Goal: Task Accomplishment & Management: Complete application form

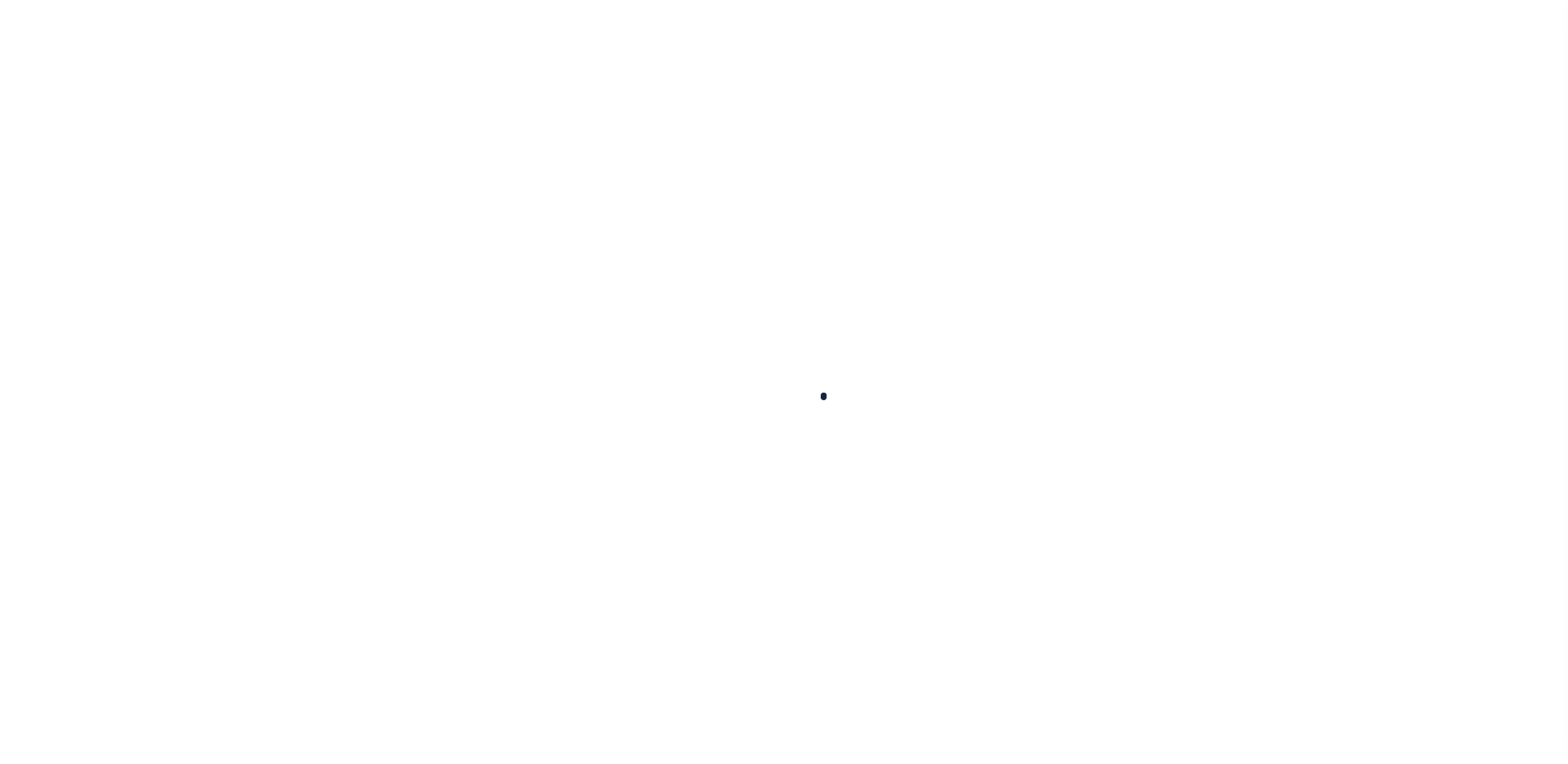
scroll to position [42, 0]
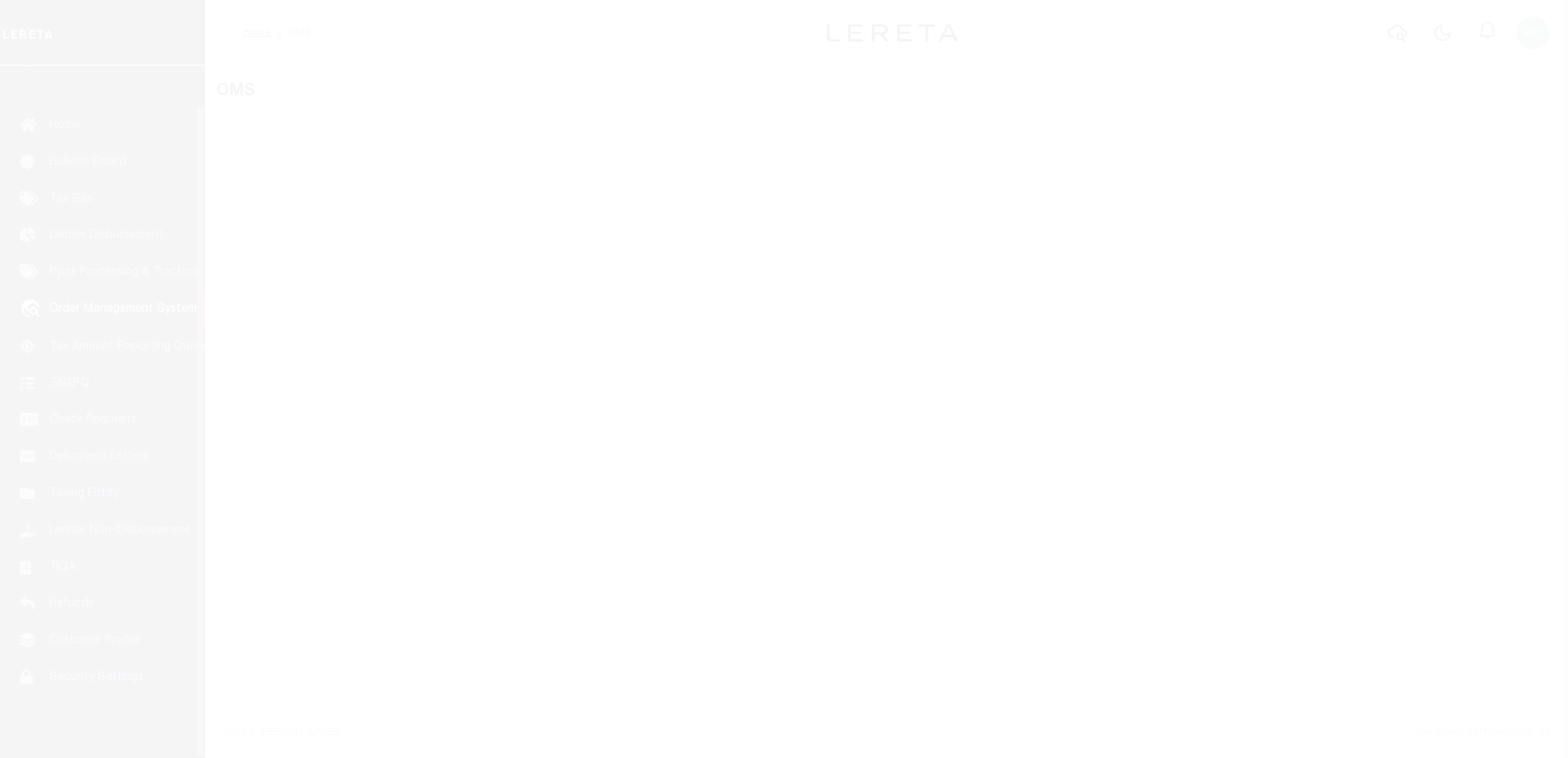
select select "200"
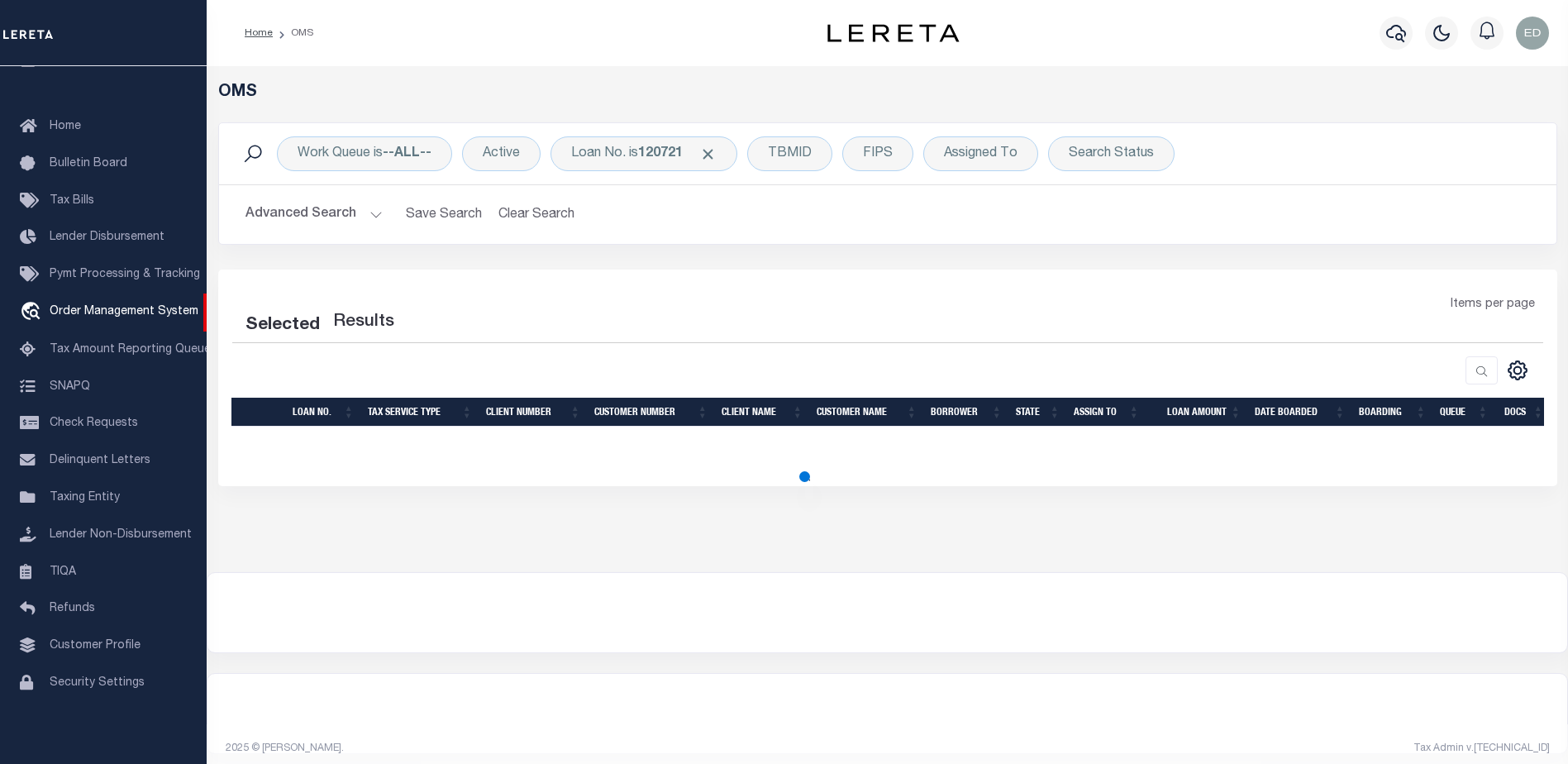
select select "200"
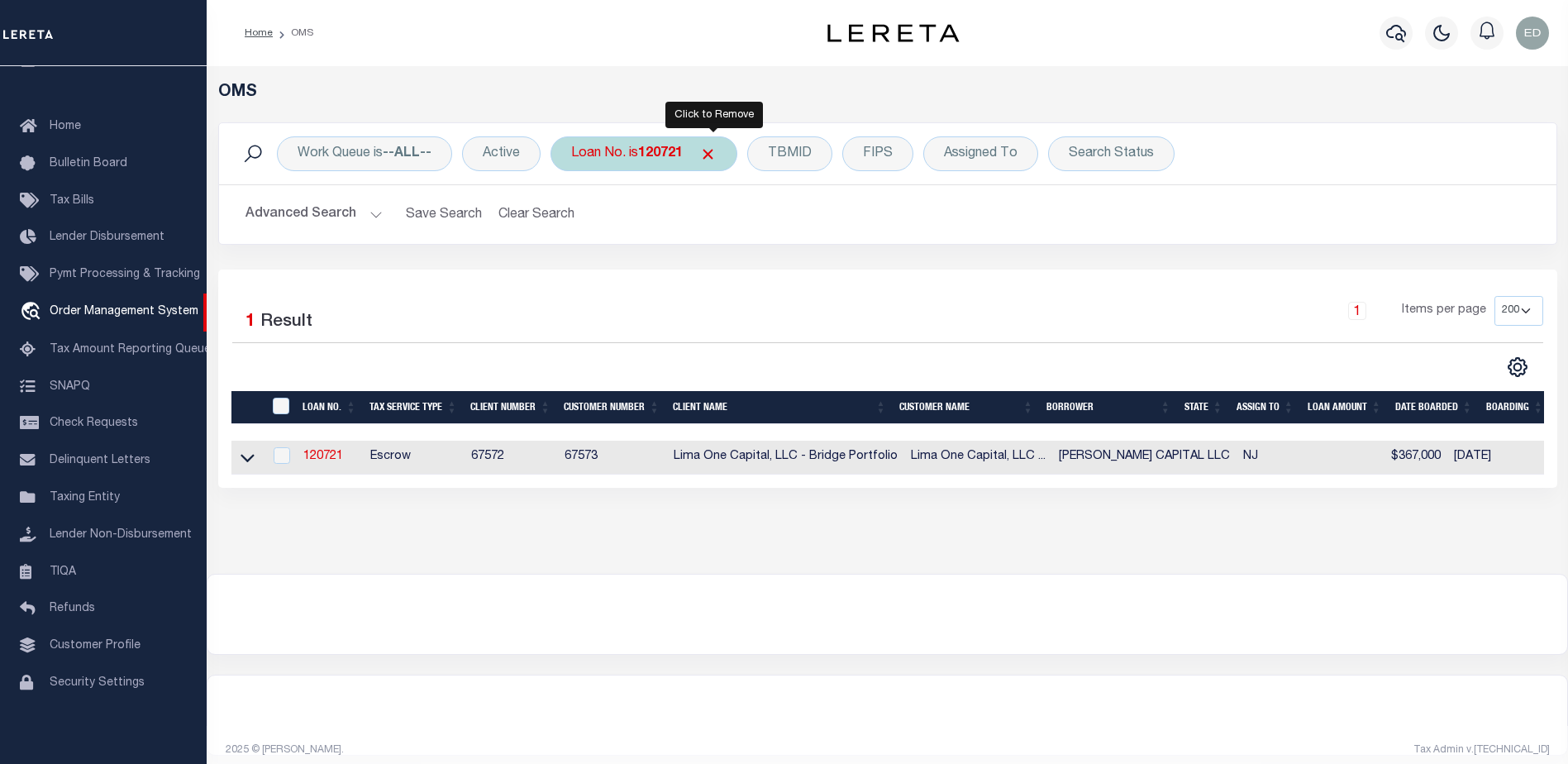
click at [708, 157] on span "Click to Remove" at bounding box center [708, 154] width 17 height 17
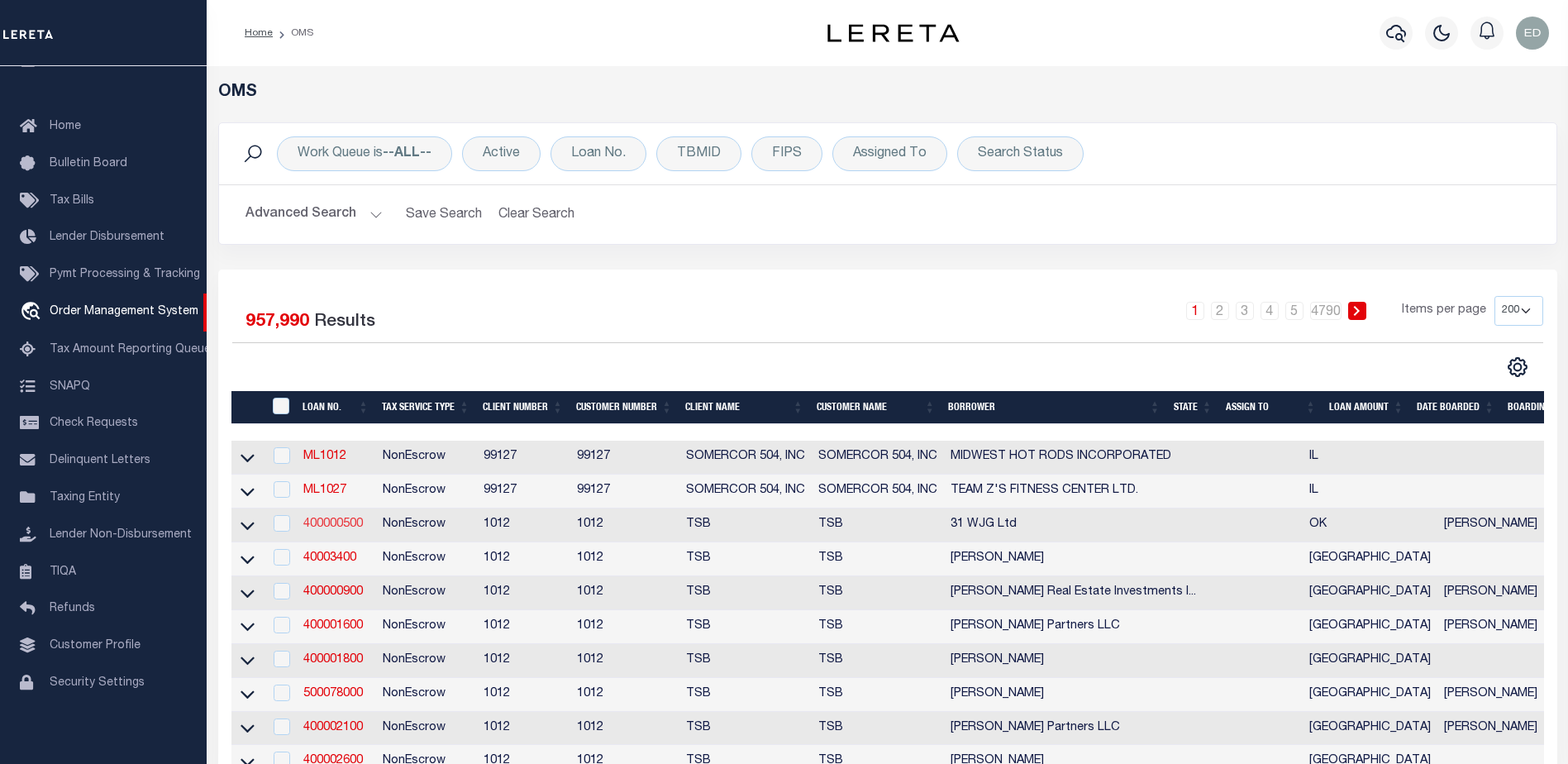
click at [337, 525] on link "400000500" at bounding box center [333, 524] width 59 height 11
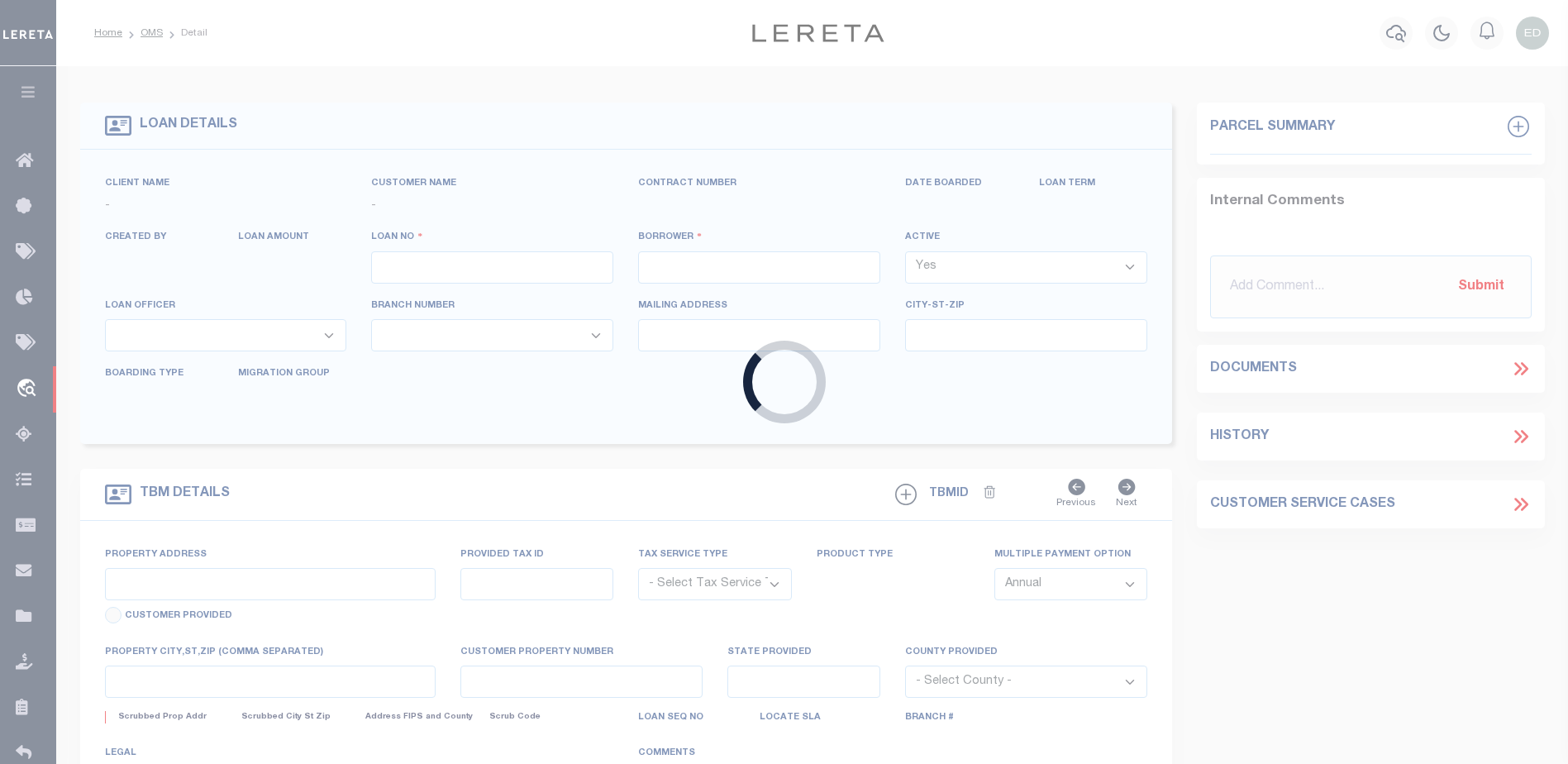
type input "400000500"
type input "31 WJG Ltd"
select select "False"
select select
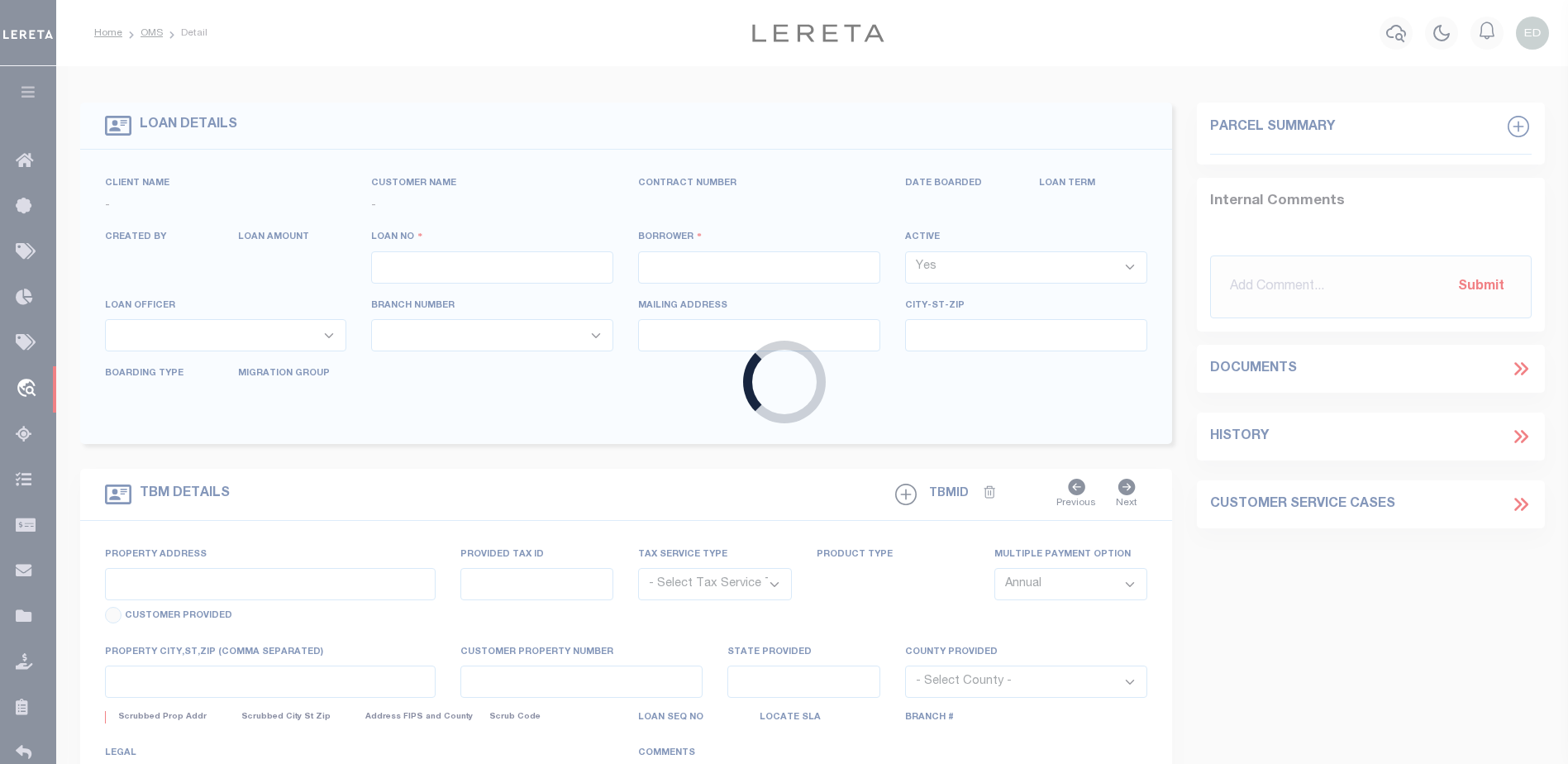
select select "NonEscrow"
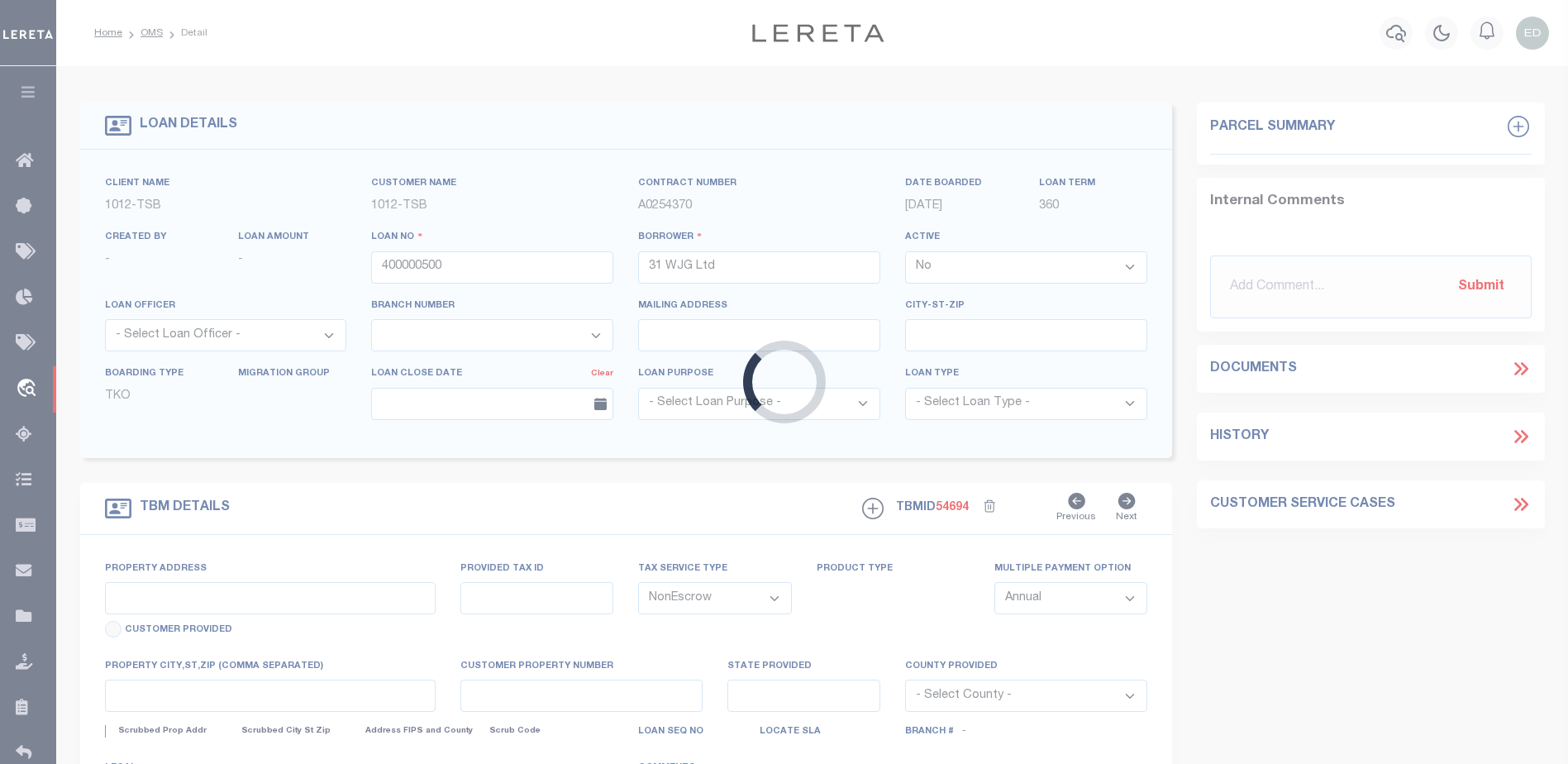
select select "4117"
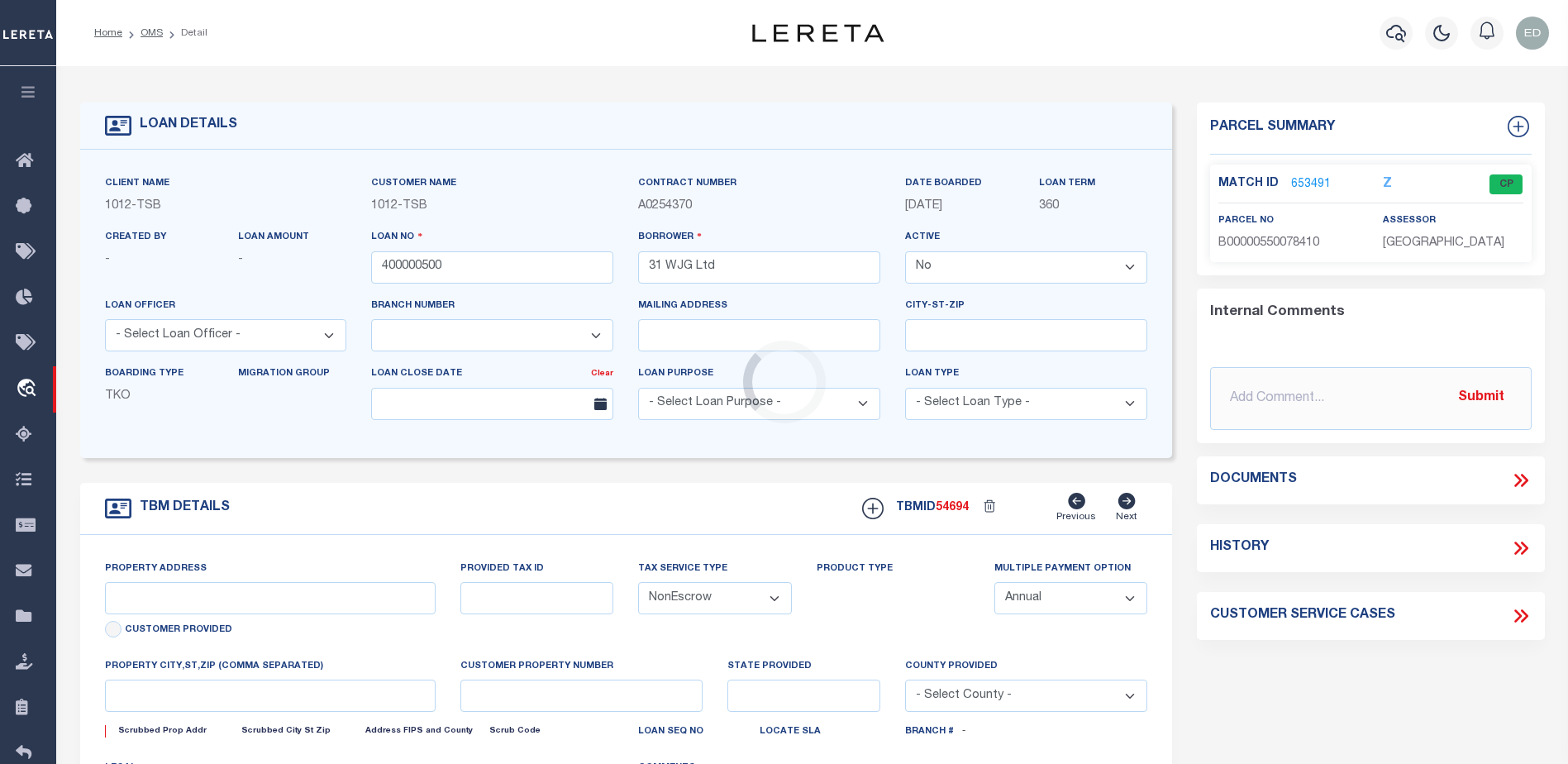
type input "3314 Memorial"
select select
type input "Tulsa OK 74115"
type input "OK"
select select "Tulsa"
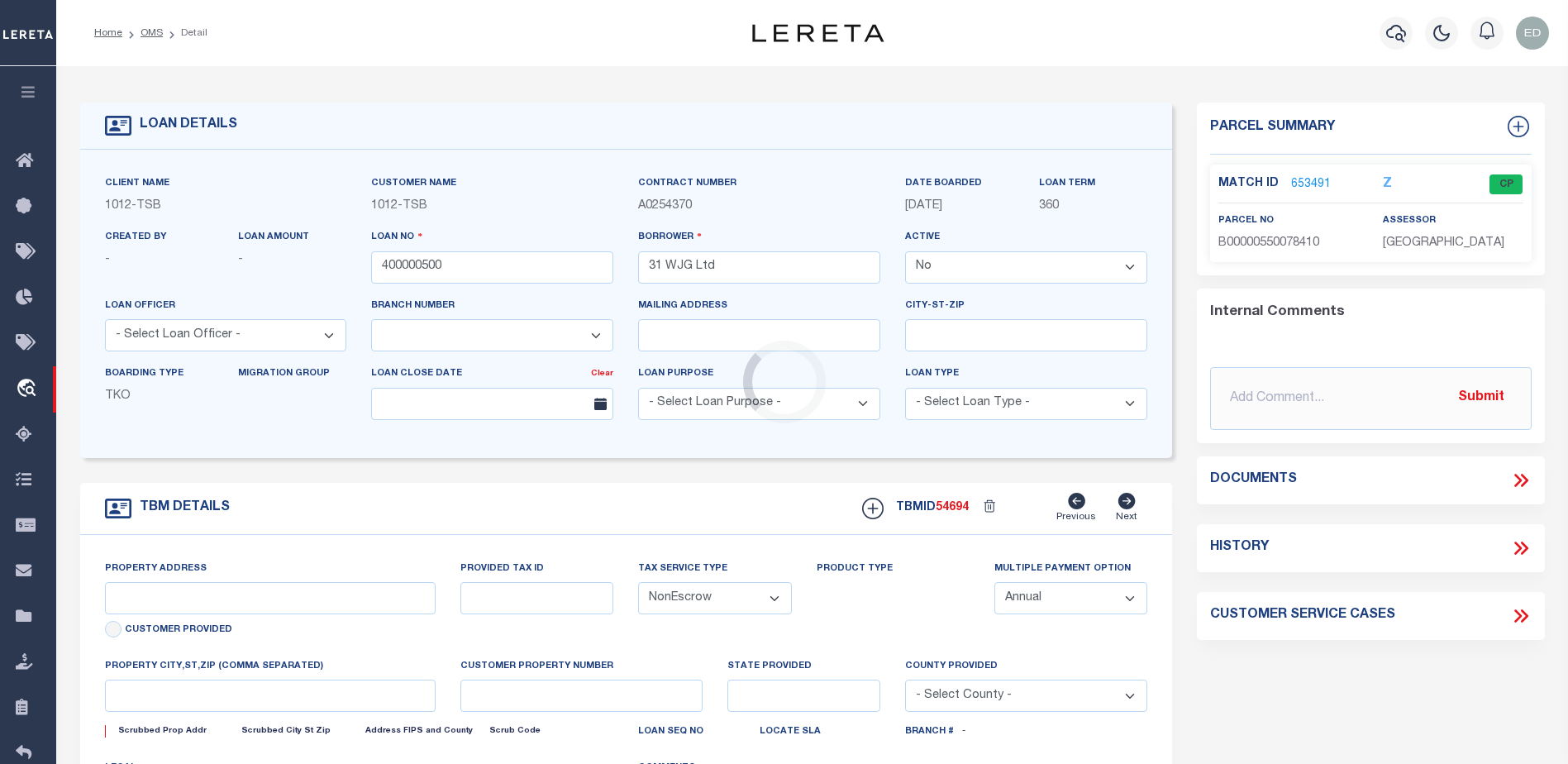
type textarea "Airplane Hanger"
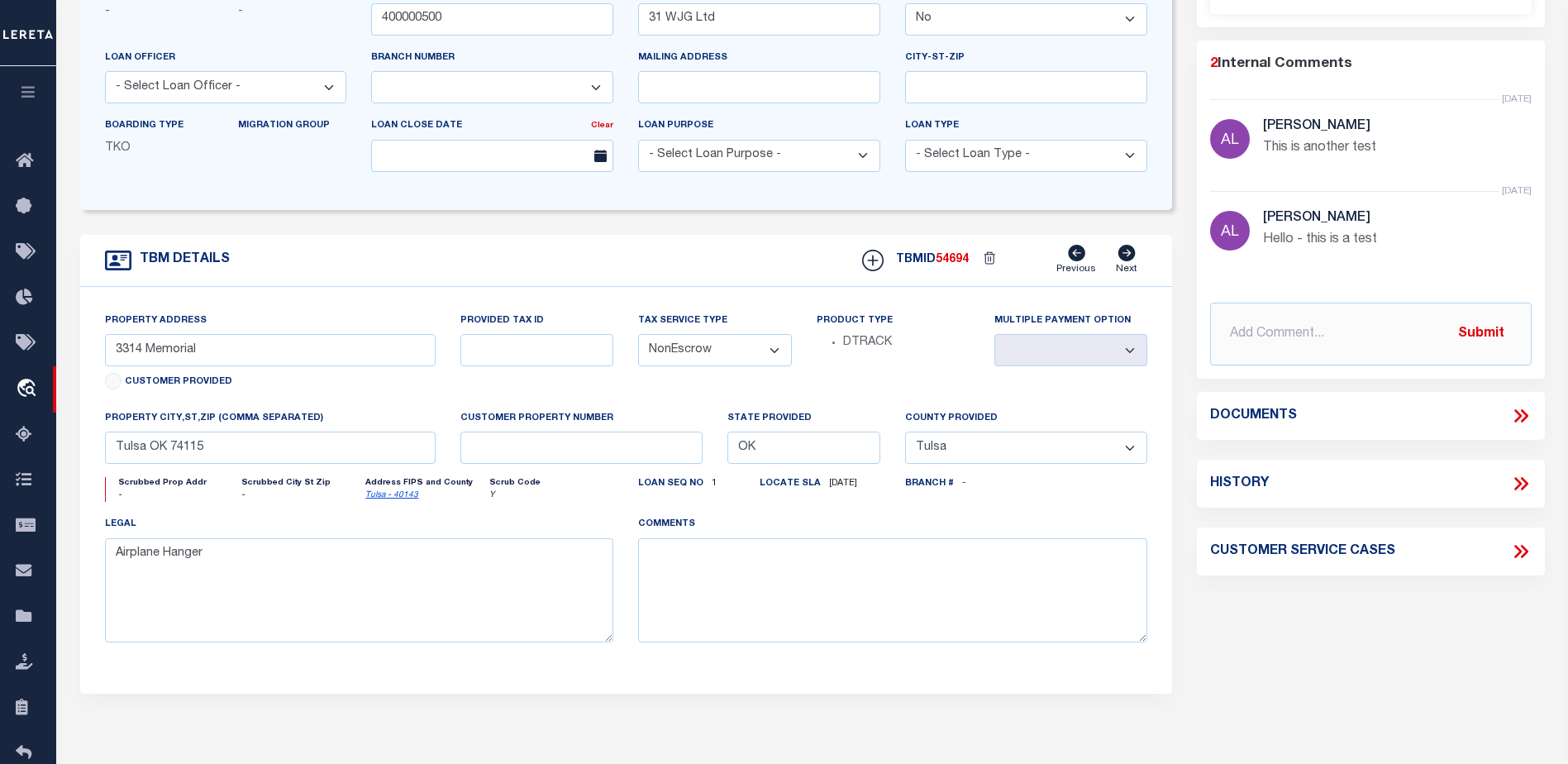
scroll to position [331, 0]
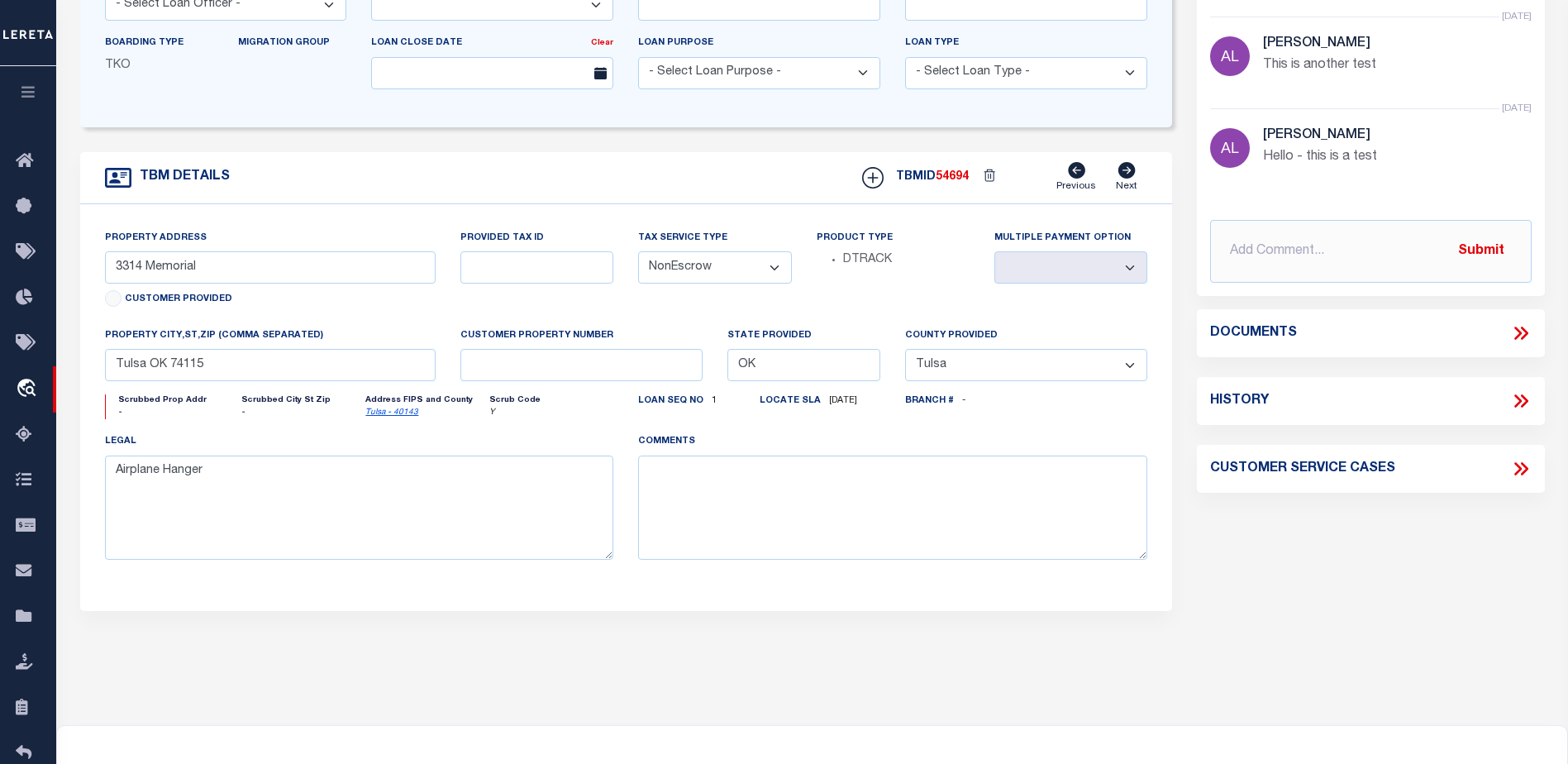
click at [1514, 333] on icon at bounding box center [1521, 333] width 22 height 22
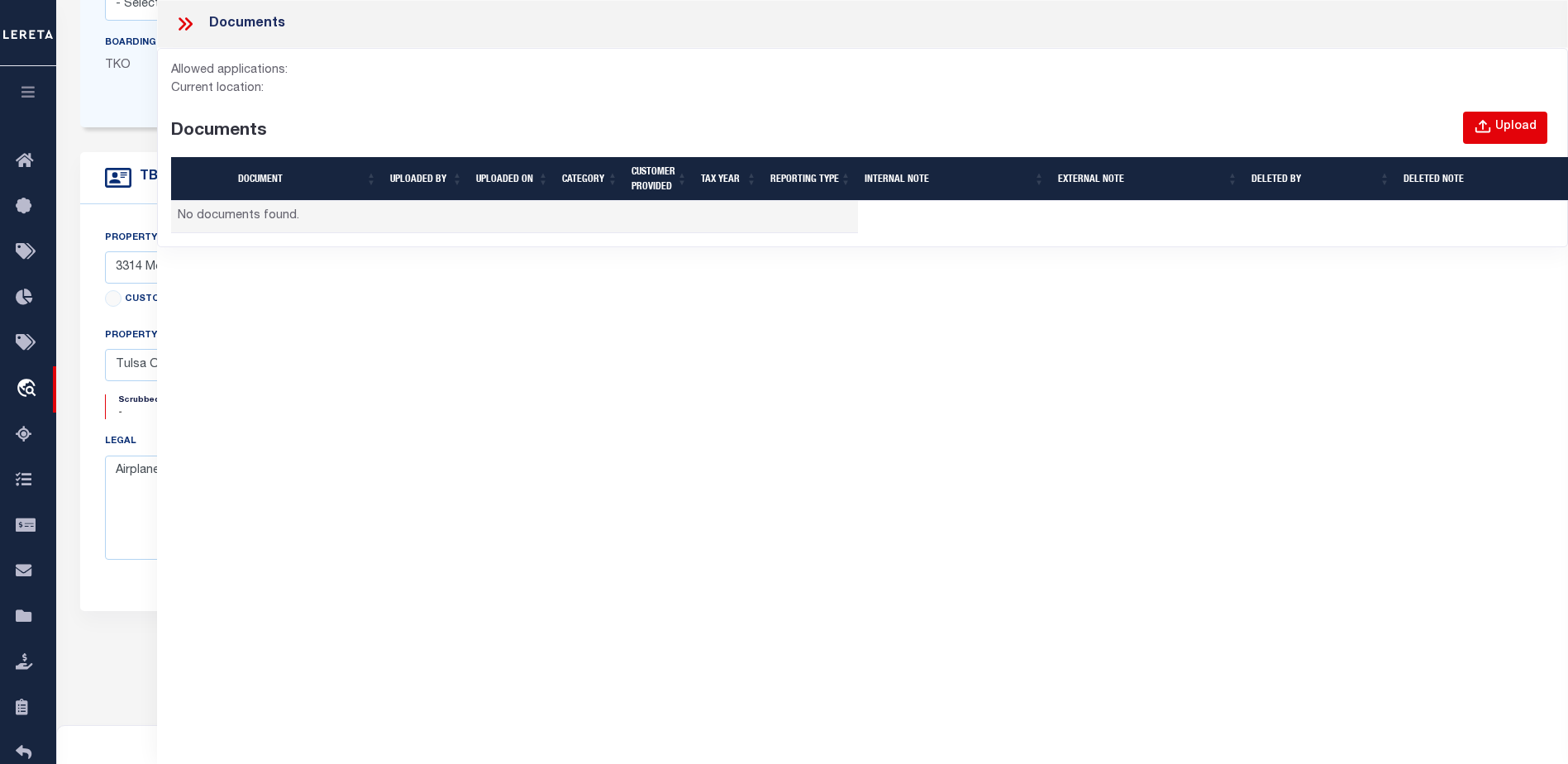
click at [1478, 117] on button "Upload" at bounding box center [1505, 127] width 84 height 32
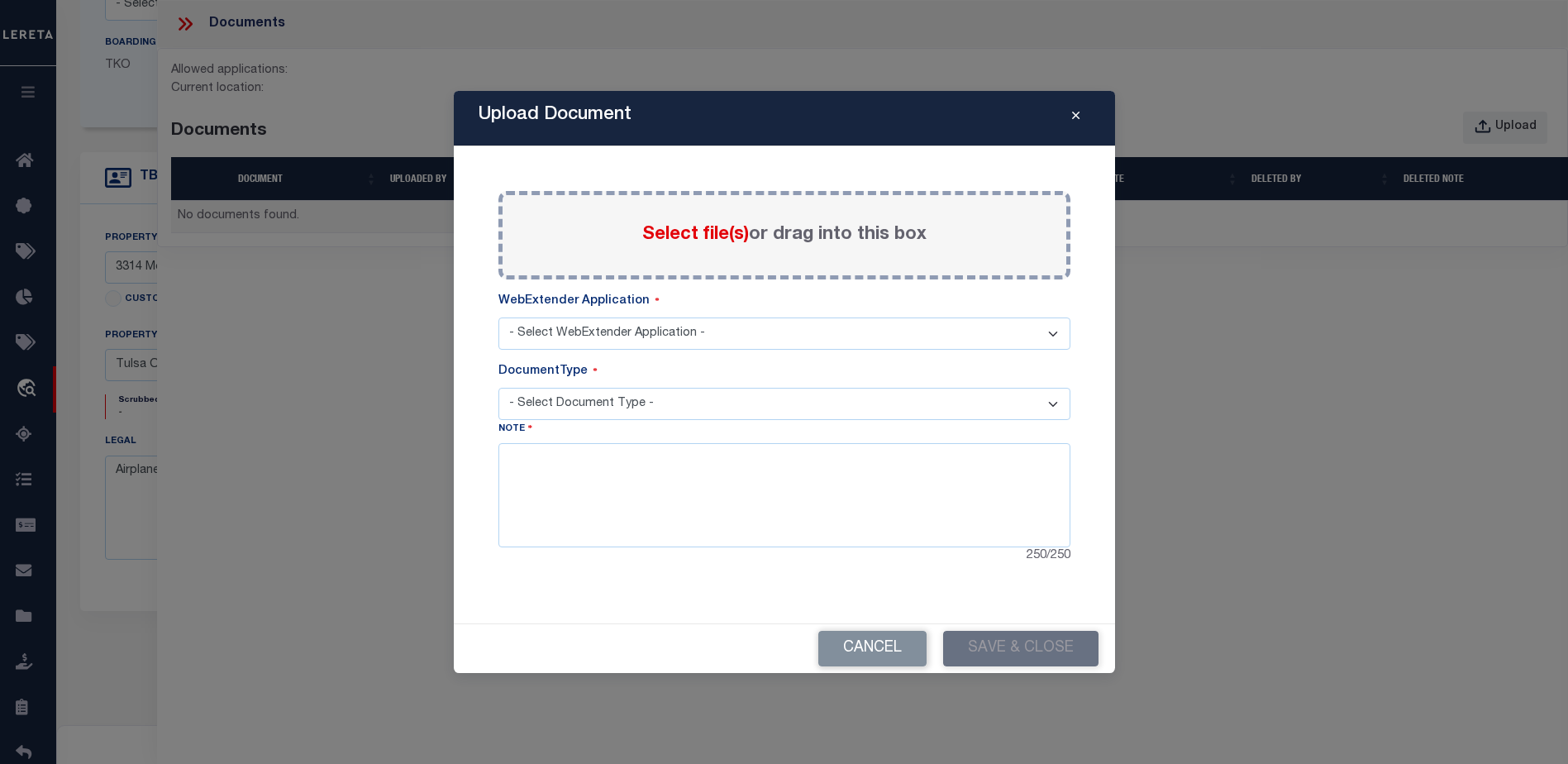
click at [712, 225] on span "Select file(s)" at bounding box center [695, 234] width 107 height 18
click at [0, 0] on input "Select file(s) or drag into this box" at bounding box center [0, 0] width 0 height 0
click at [604, 343] on select "- Select WebExtender Application -" at bounding box center [784, 334] width 572 height 32
click at [1106, 341] on div "Upload Document Paste copied image or file into this box Select file(s) or drag…" at bounding box center [784, 381] width 661 height 582
click at [589, 337] on select "- Select WebExtender Application -" at bounding box center [784, 334] width 572 height 32
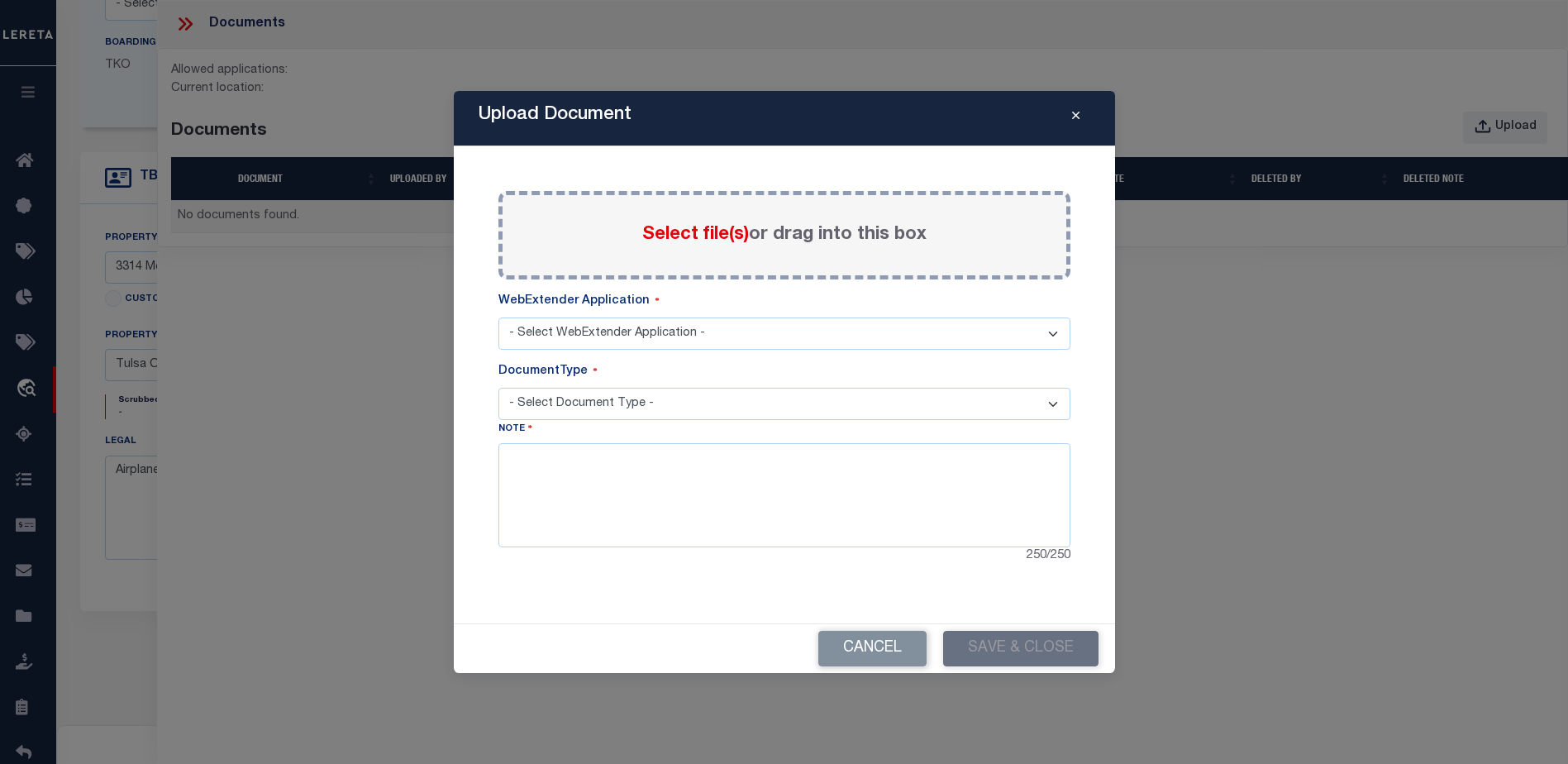
drag, startPoint x: 566, startPoint y: 341, endPoint x: 756, endPoint y: 383, distance: 194.6
click at [566, 340] on select "- Select WebExtender Application -" at bounding box center [784, 334] width 572 height 32
click at [887, 639] on button "Cancel" at bounding box center [872, 649] width 108 height 36
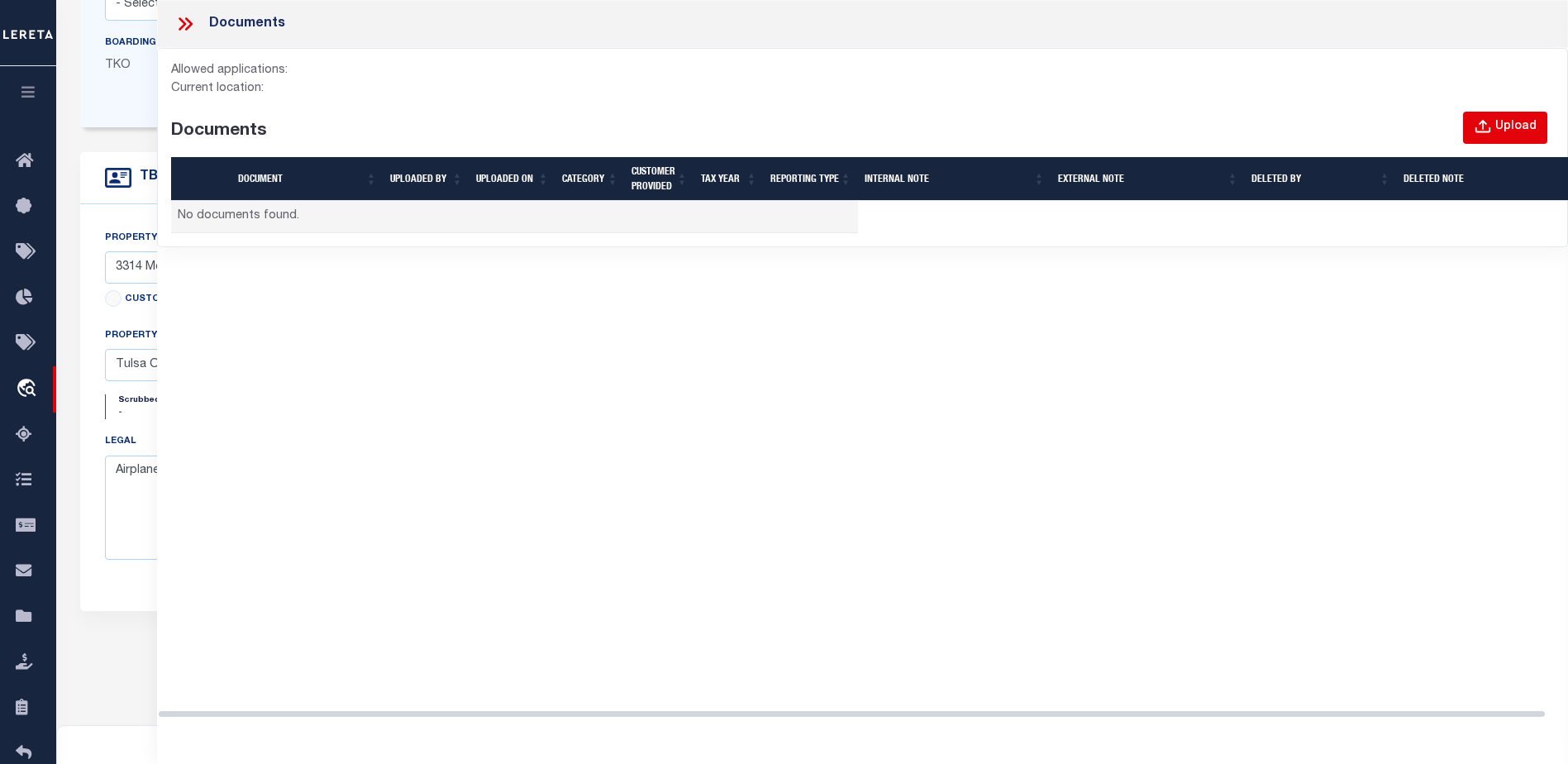
click at [1487, 125] on icon "button" at bounding box center [1482, 126] width 18 height 18
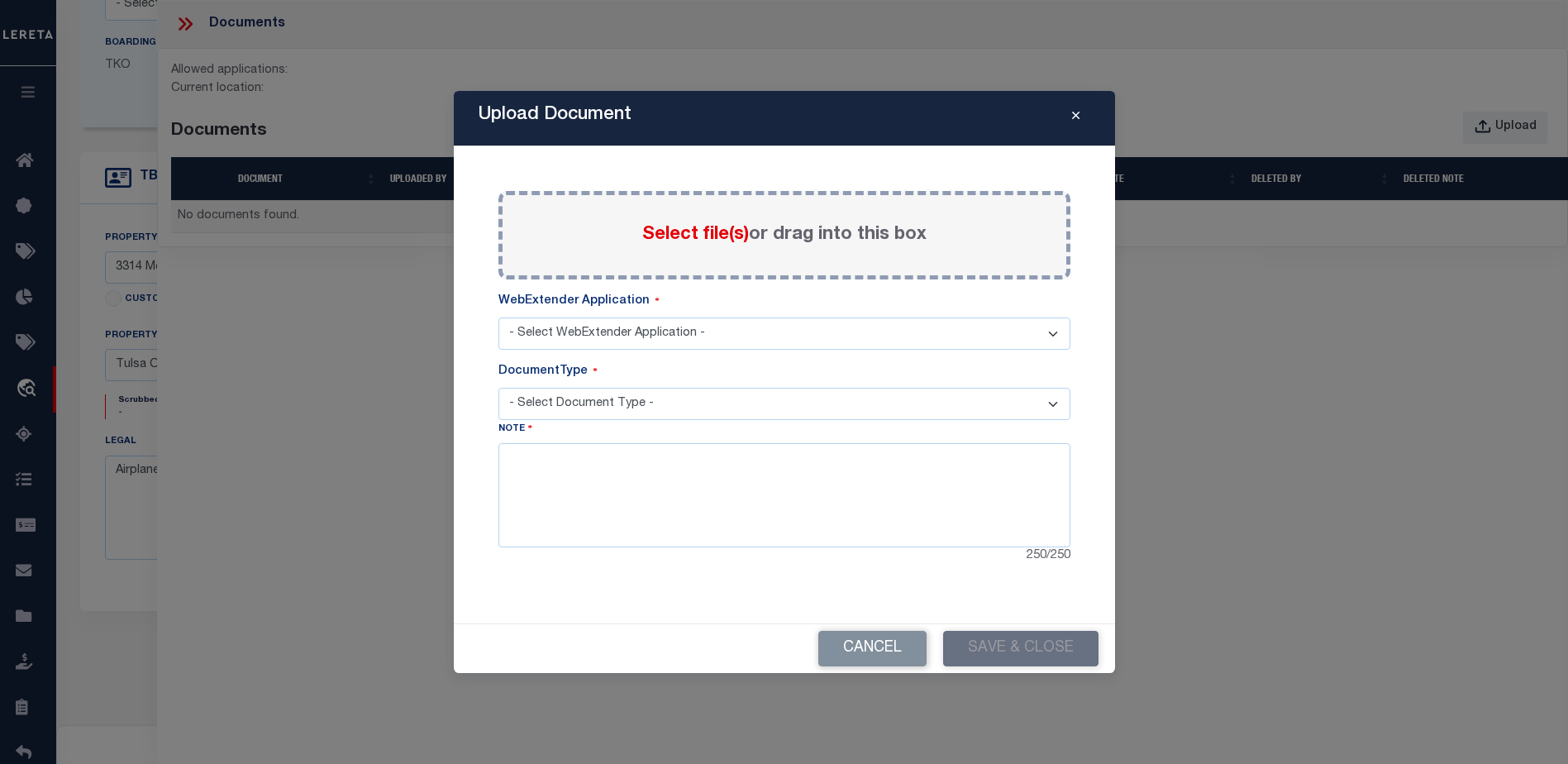
click at [646, 343] on select "- Select WebExtender Application -" at bounding box center [784, 334] width 572 height 32
click at [635, 404] on select "- Select Document Type -" at bounding box center [784, 404] width 572 height 32
click at [647, 474] on textarea at bounding box center [784, 495] width 572 height 104
click at [757, 229] on label "Select file(s) or drag into this box" at bounding box center [784, 235] width 285 height 27
click at [0, 0] on input "Select file(s) or drag into this box" at bounding box center [0, 0] width 0 height 0
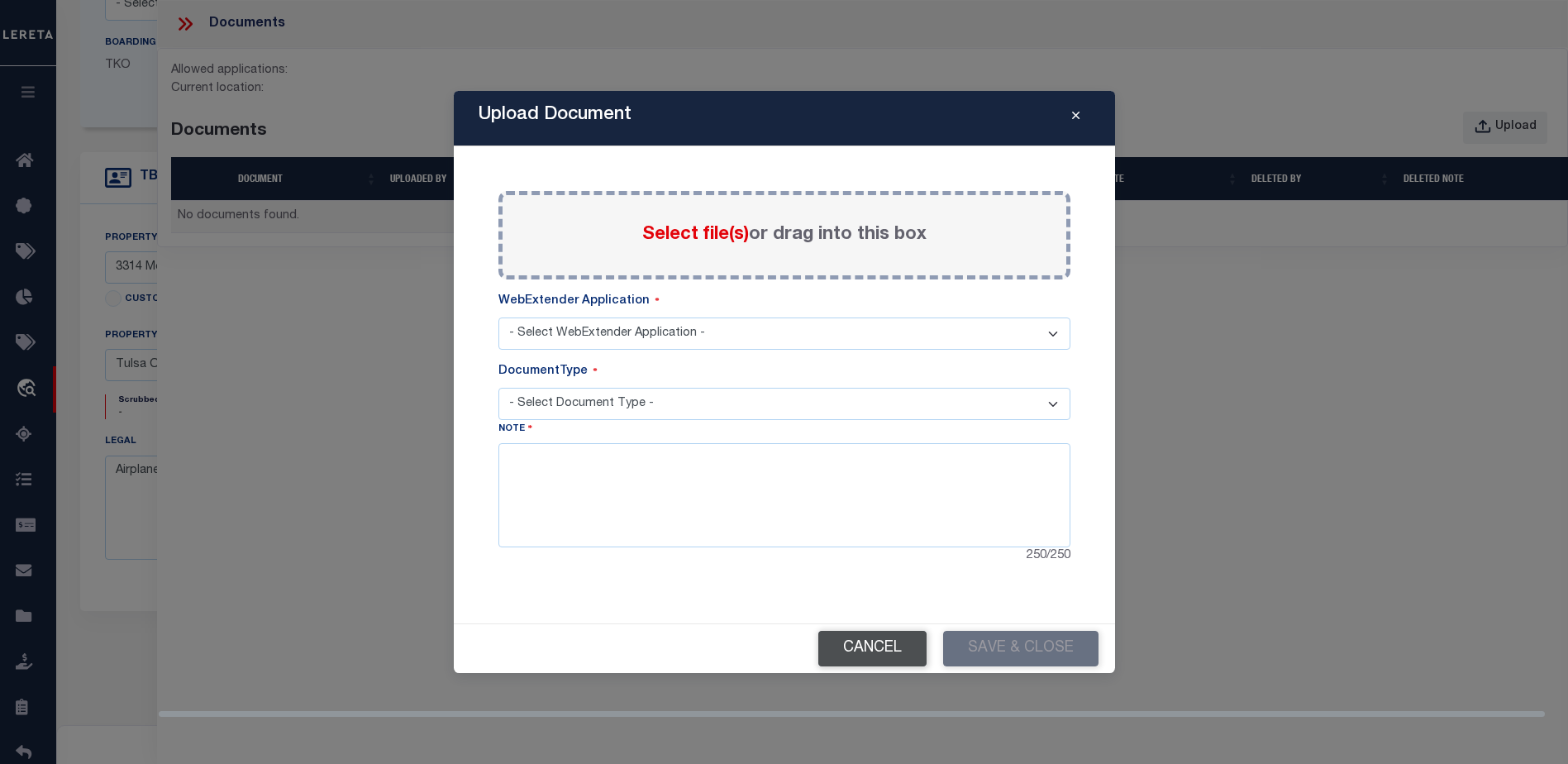
click at [844, 640] on button "Cancel" at bounding box center [872, 649] width 108 height 36
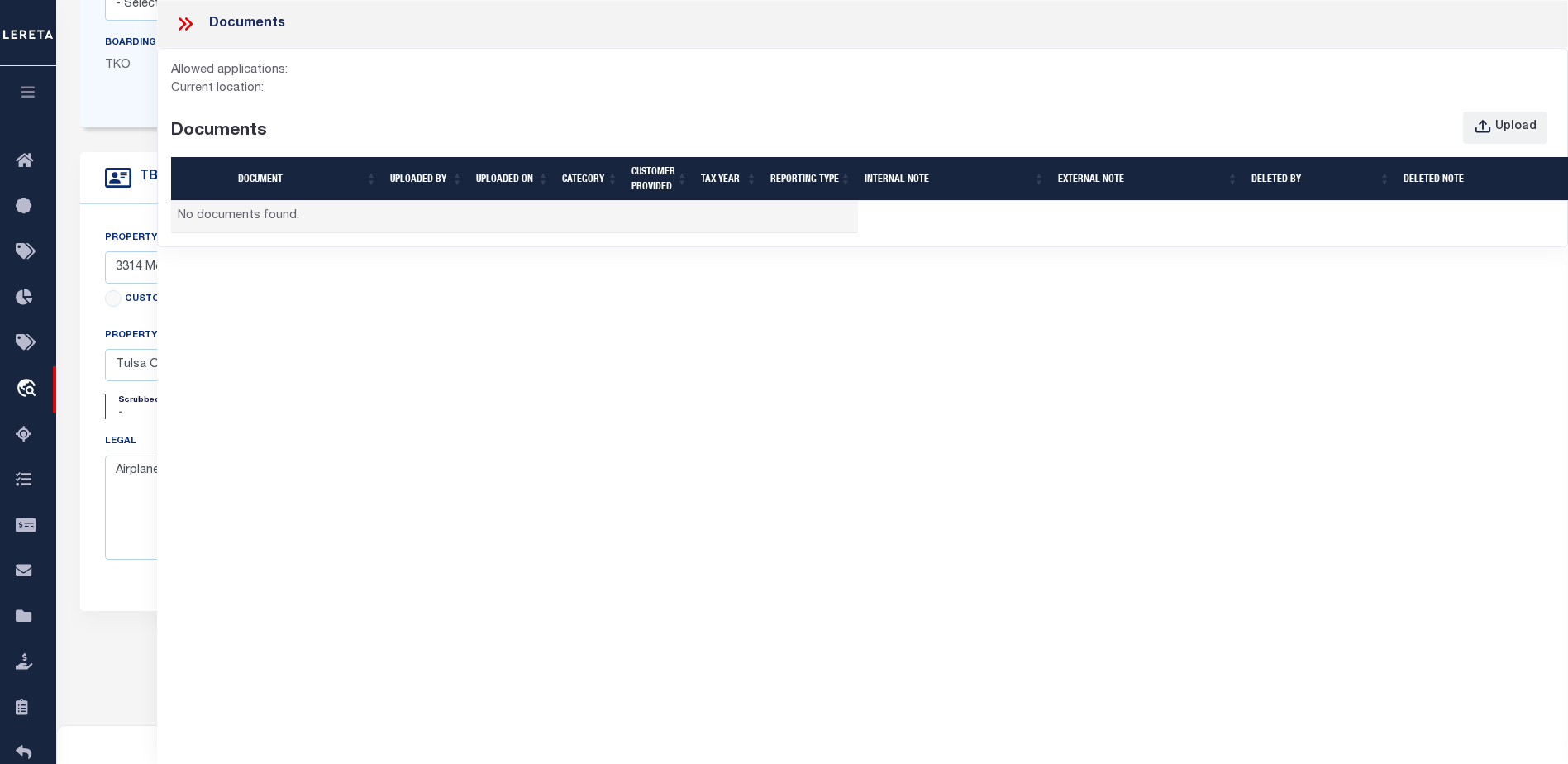
type input "400021500"
type input "Lillian Smith Kirkley"
select select "True"
select select "10"
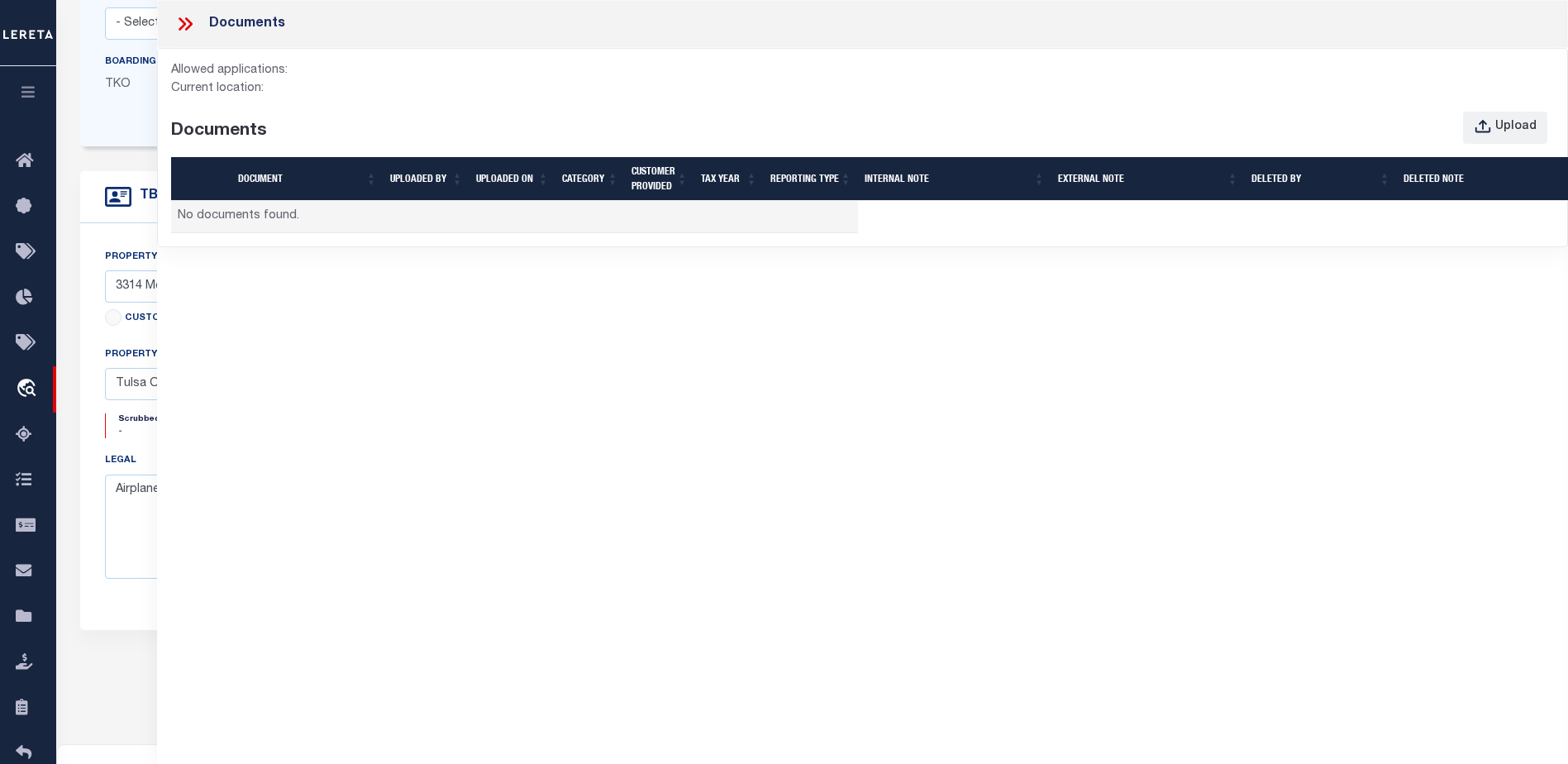
type input "1915 Brundrette"
select select
type input "Dallas TX 75208"
type input "[GEOGRAPHIC_DATA]"
select select "Dallas"
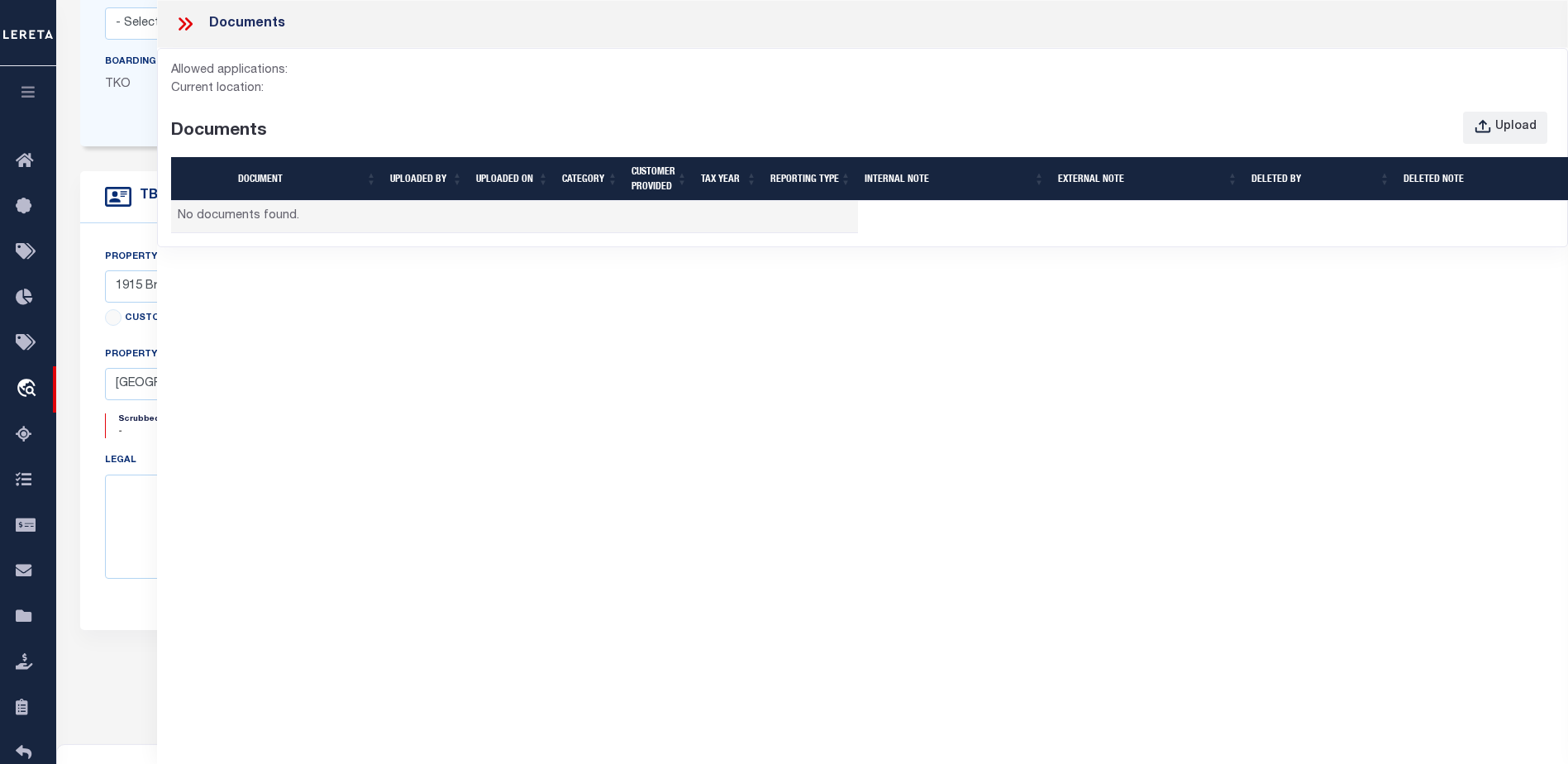
select select "4117"
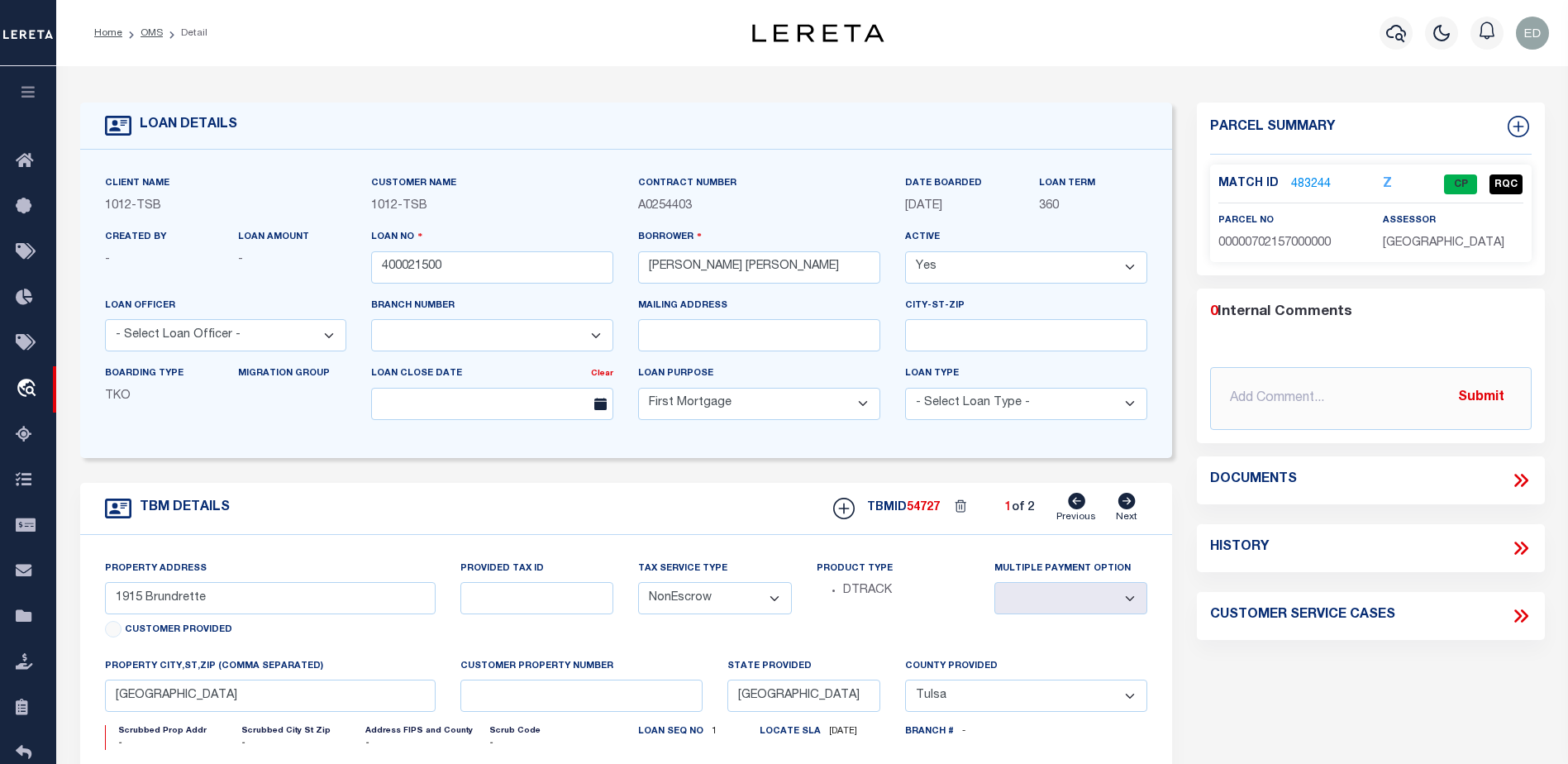
click at [1517, 470] on icon at bounding box center [1521, 480] width 22 height 22
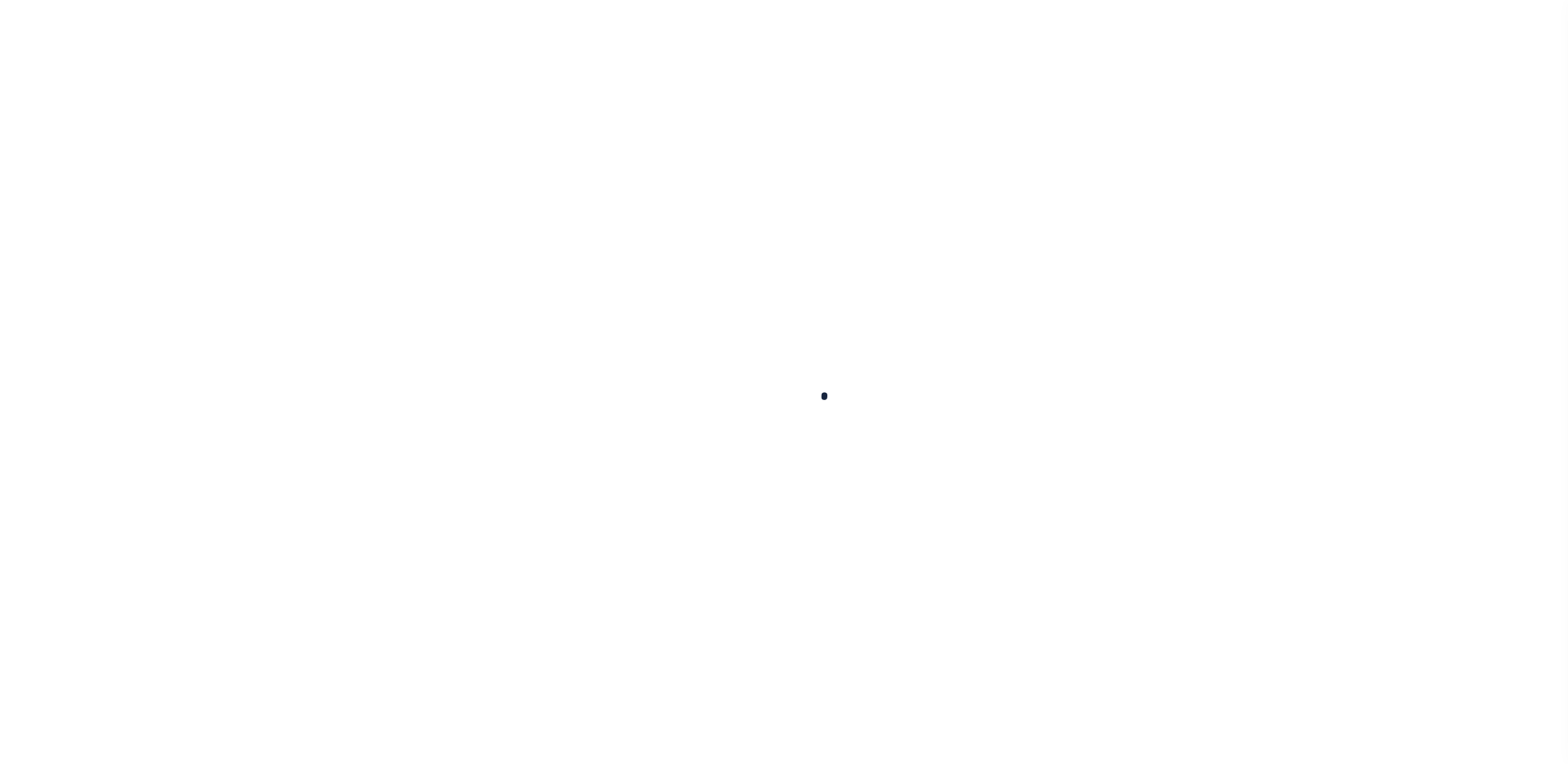
type input "400021500"
type input "[PERSON_NAME] [PERSON_NAME]"
select select
select select "10"
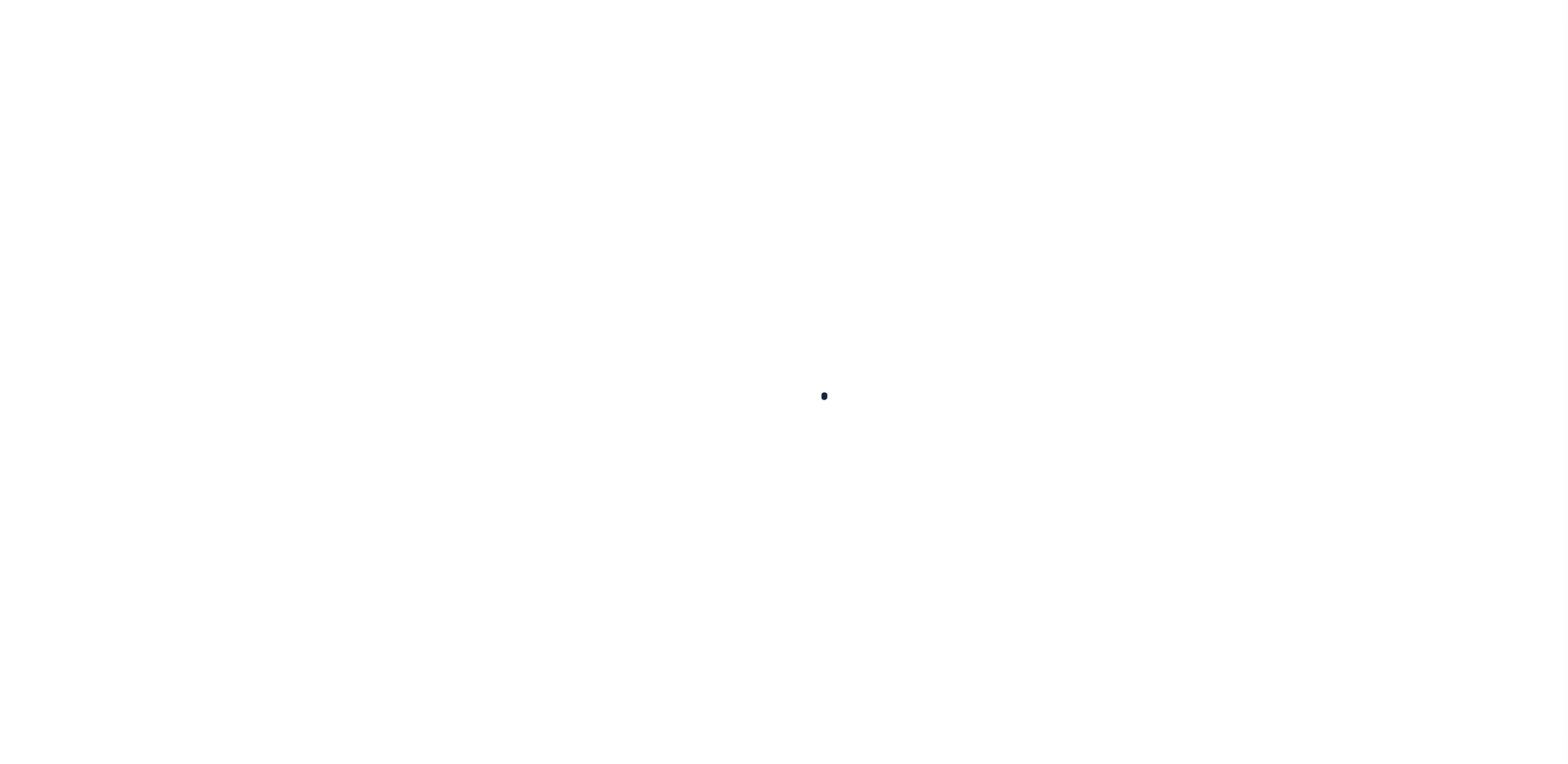
select select "NonEscrow"
type input "1915 Brundrette"
select select
type input "[GEOGRAPHIC_DATA]"
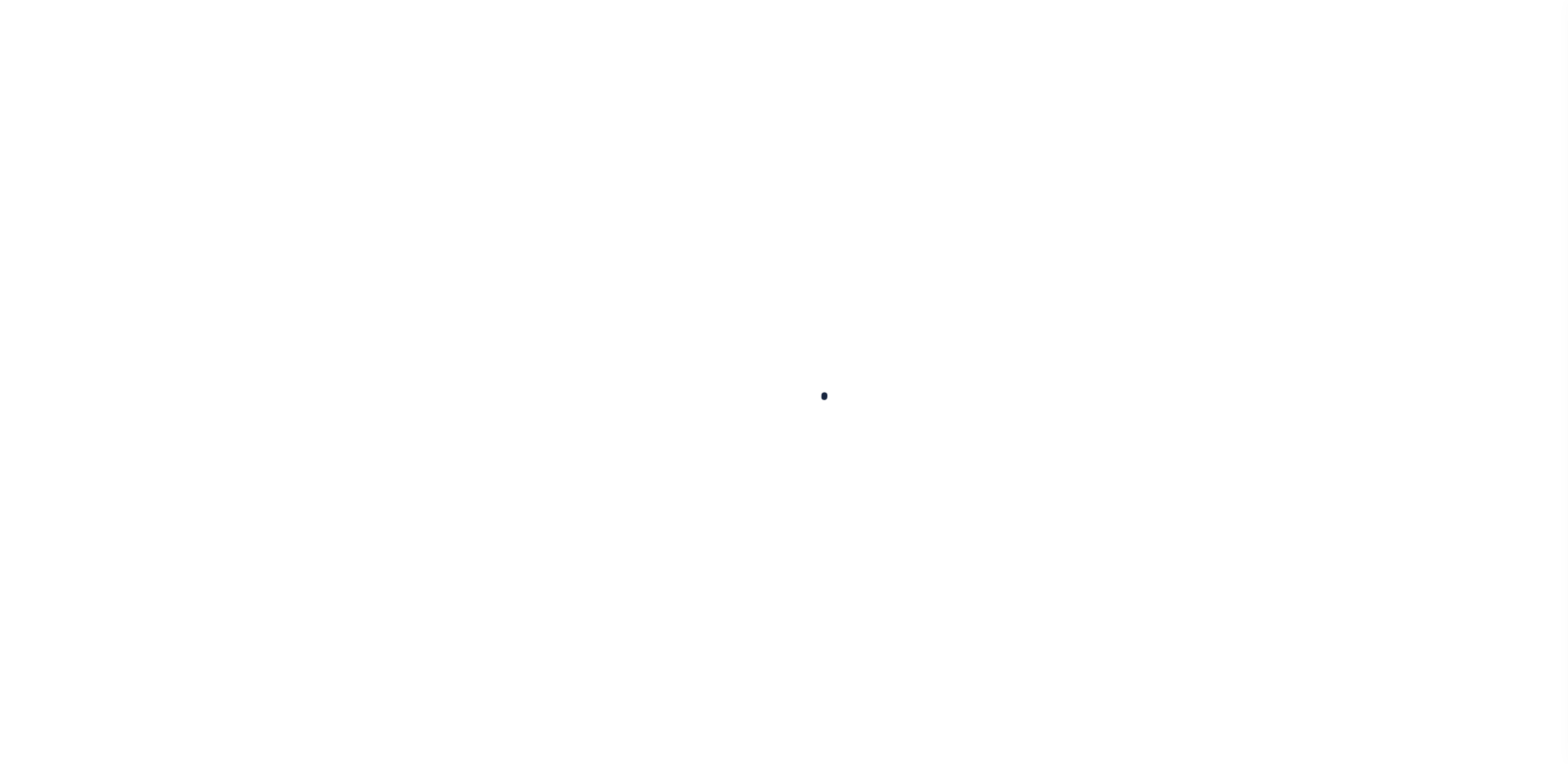
select select "Dallas"
select select "4117"
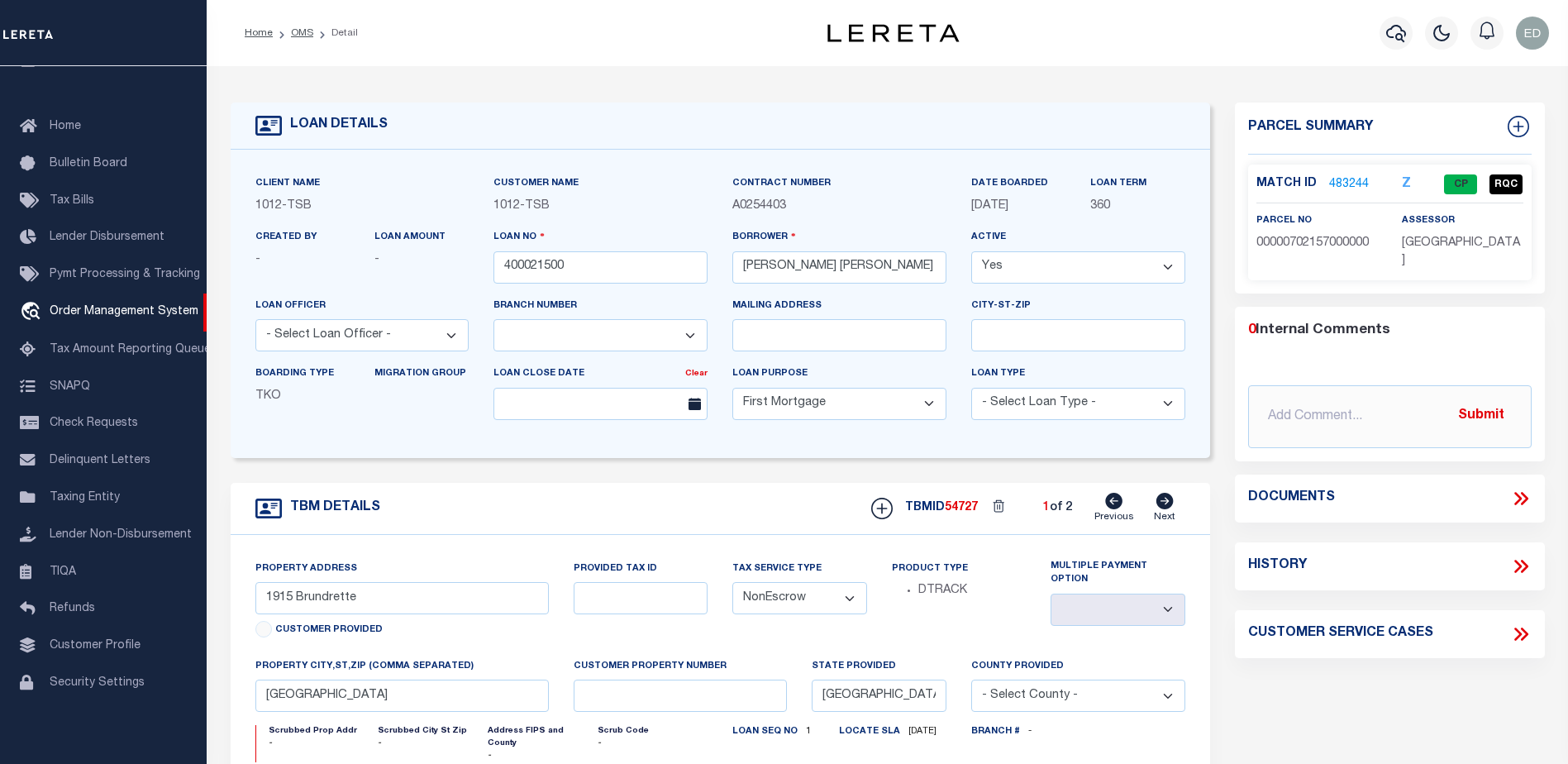
click at [1520, 488] on icon at bounding box center [1521, 498] width 22 height 22
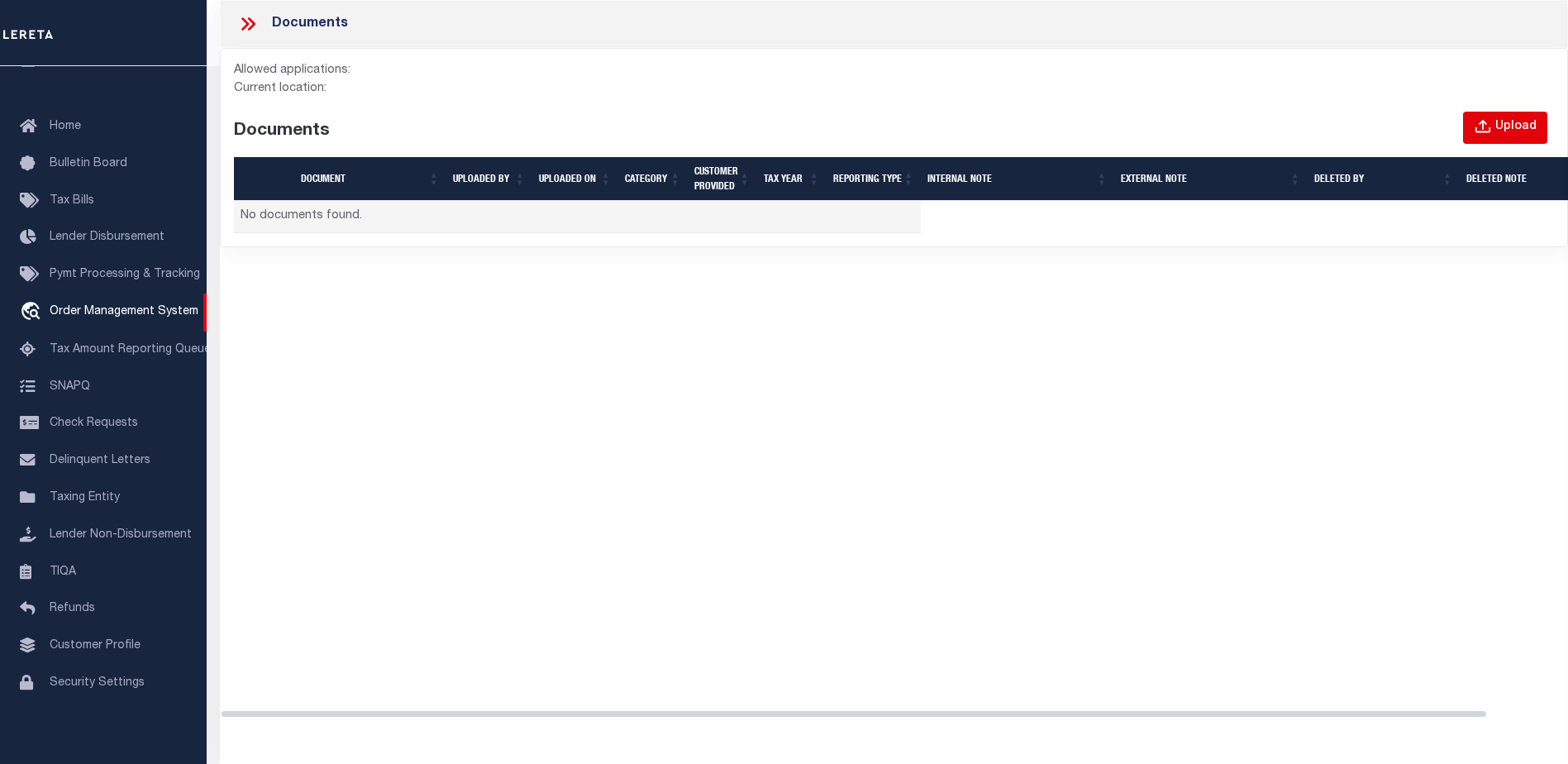
click at [1510, 135] on div "Upload" at bounding box center [1516, 126] width 41 height 18
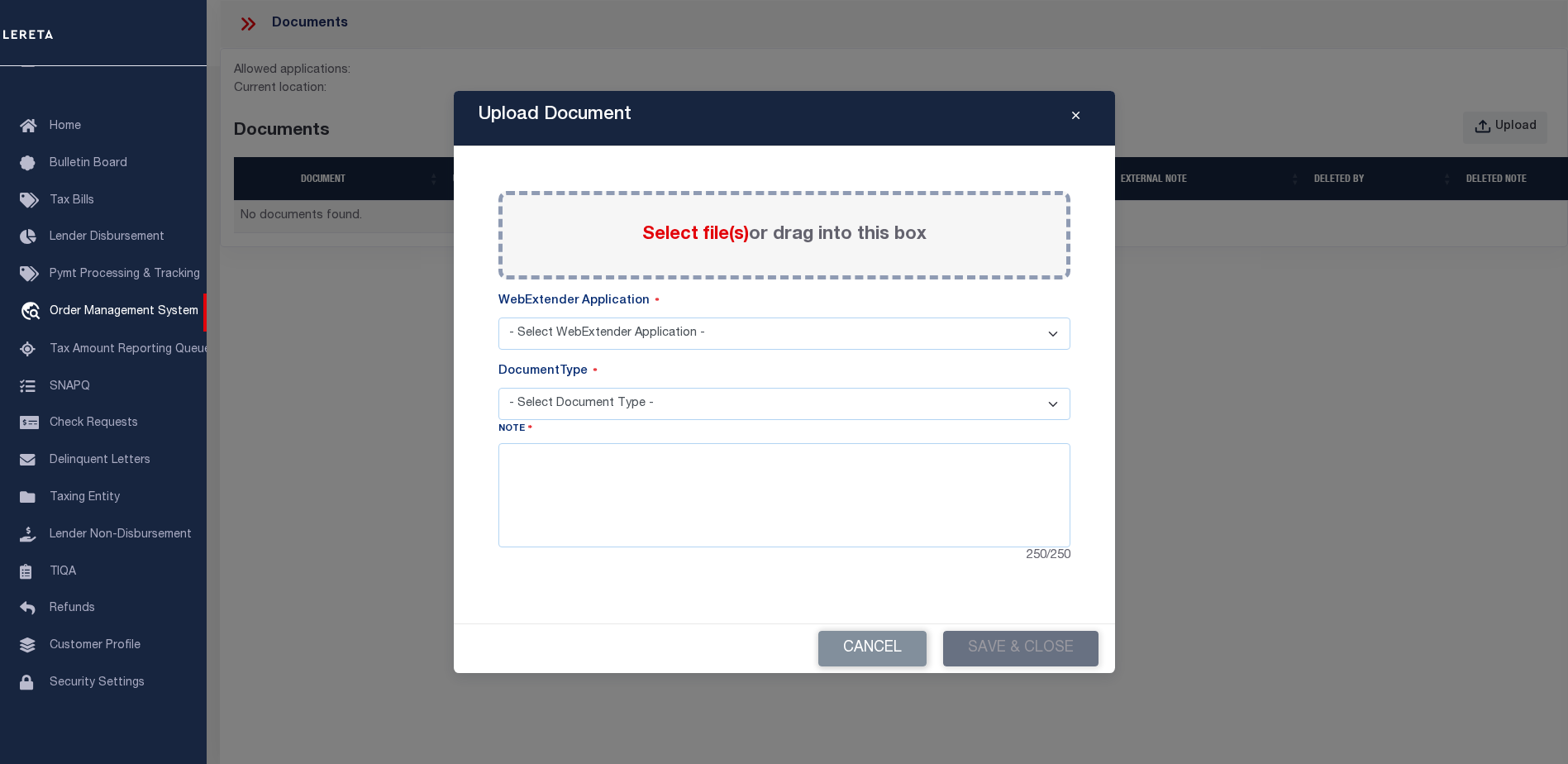
click at [672, 242] on span "Select file(s)" at bounding box center [695, 234] width 107 height 18
click at [0, 0] on input "Select file(s) or drag into this box" at bounding box center [0, 0] width 0 height 0
click at [549, 336] on select "- Select WebExtender Application -" at bounding box center [784, 334] width 572 height 32
click at [635, 242] on div "Select file(s) or drag into this box" at bounding box center [784, 236] width 572 height 89
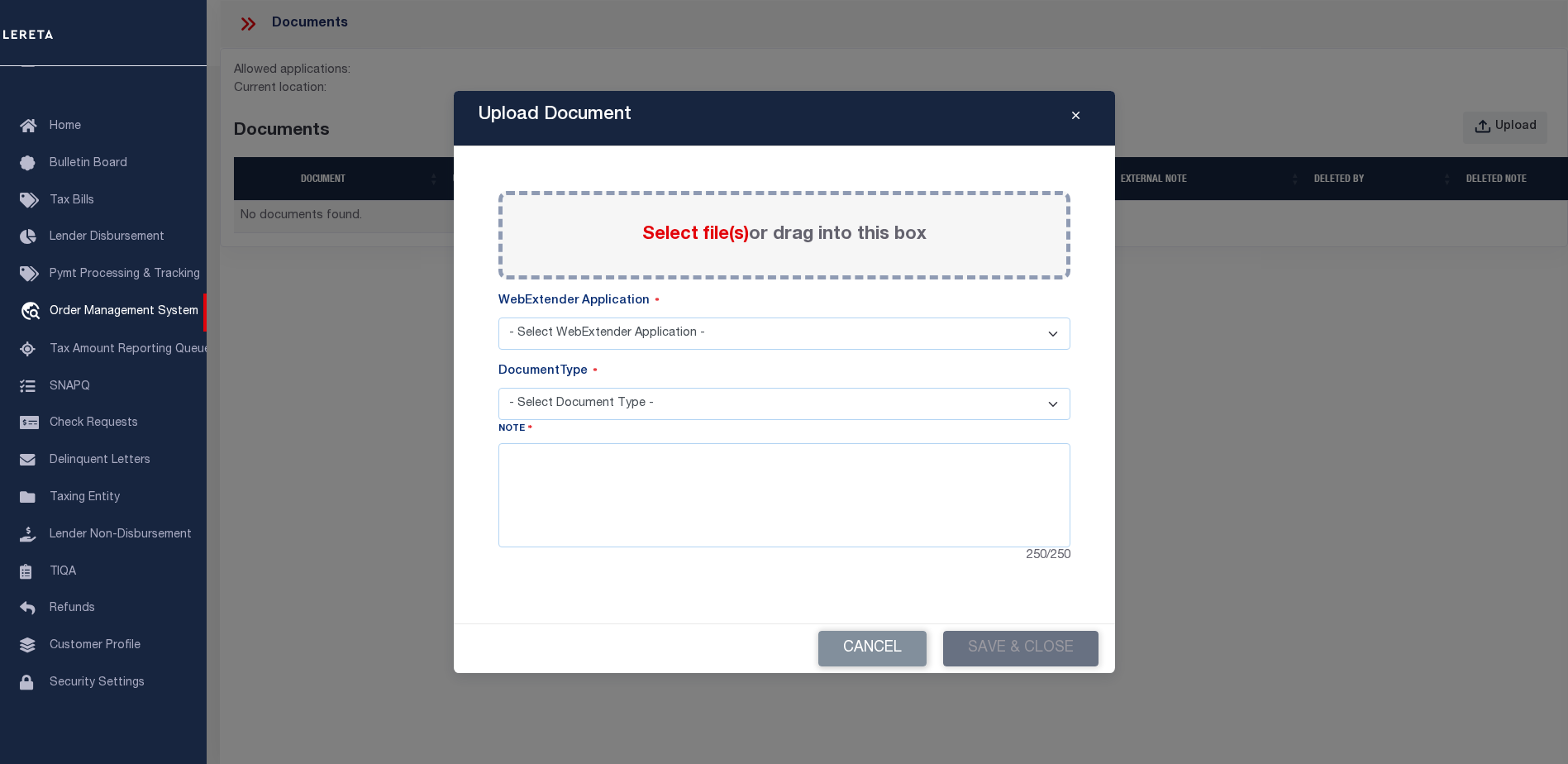
click at [686, 234] on span "Select file(s)" at bounding box center [695, 234] width 107 height 18
click at [0, 0] on input "Select file(s) or drag into this box" at bounding box center [0, 0] width 0 height 0
click at [591, 241] on div "Select file(s) or drag into this box" at bounding box center [784, 236] width 572 height 89
click at [716, 231] on span "Select file(s)" at bounding box center [695, 234] width 107 height 18
click at [0, 0] on input "Select file(s) or drag into this box" at bounding box center [0, 0] width 0 height 0
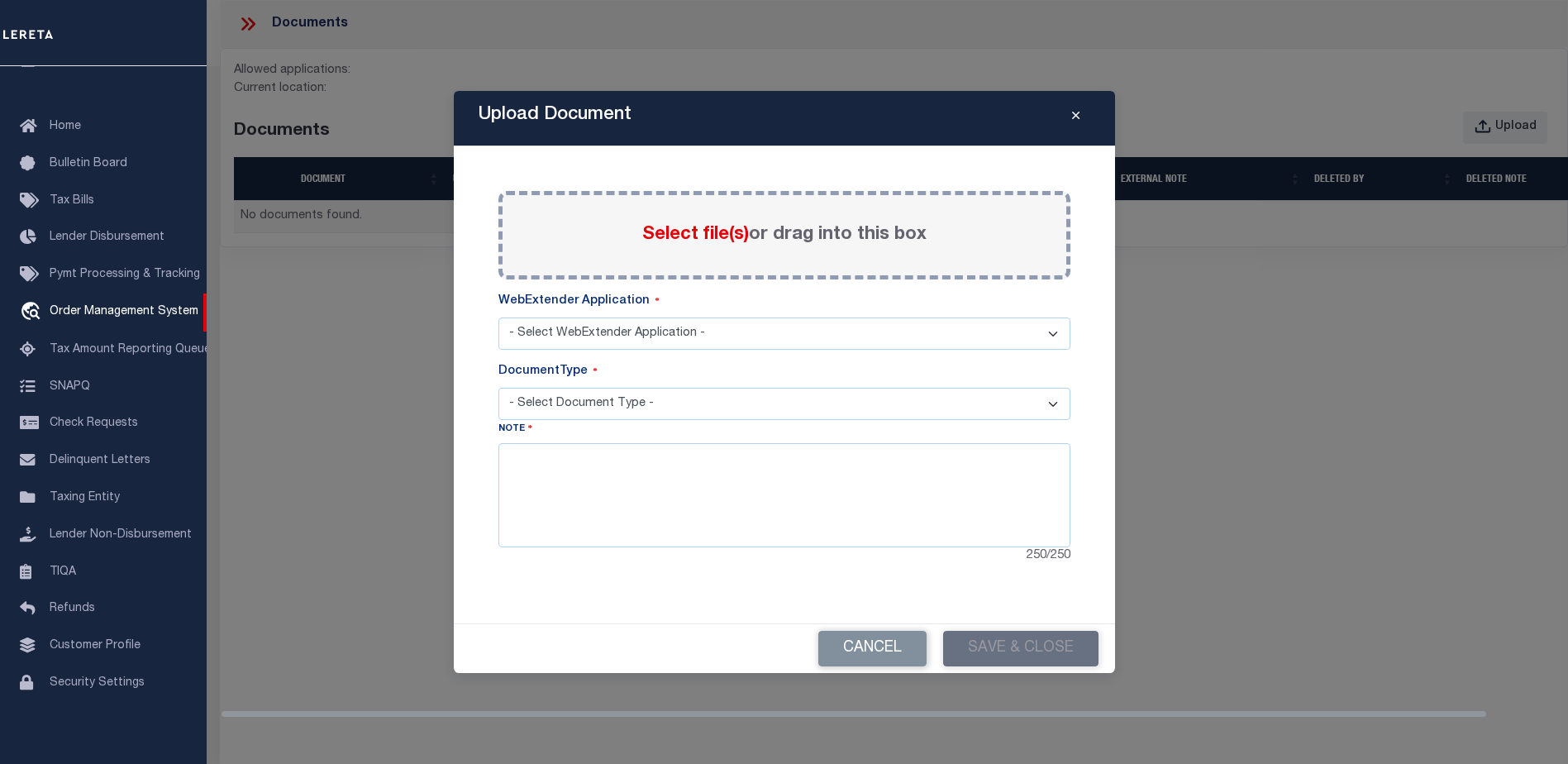
click at [561, 330] on select "- Select WebExtender Application -" at bounding box center [784, 334] width 572 height 32
click at [1075, 115] on icon "Close" at bounding box center [1076, 116] width 8 height 12
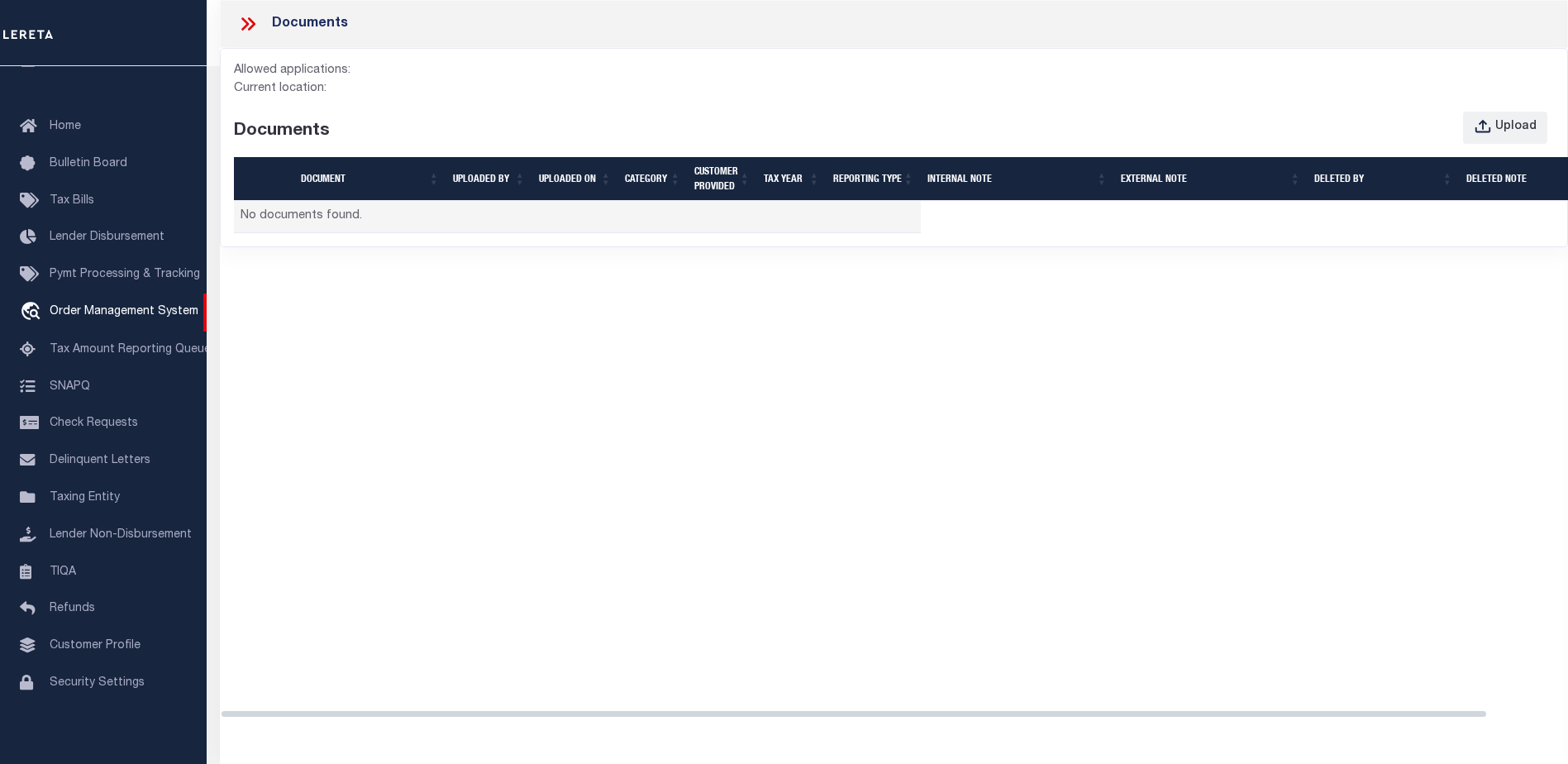
click at [237, 17] on div "Documents" at bounding box center [894, 24] width 1348 height 48
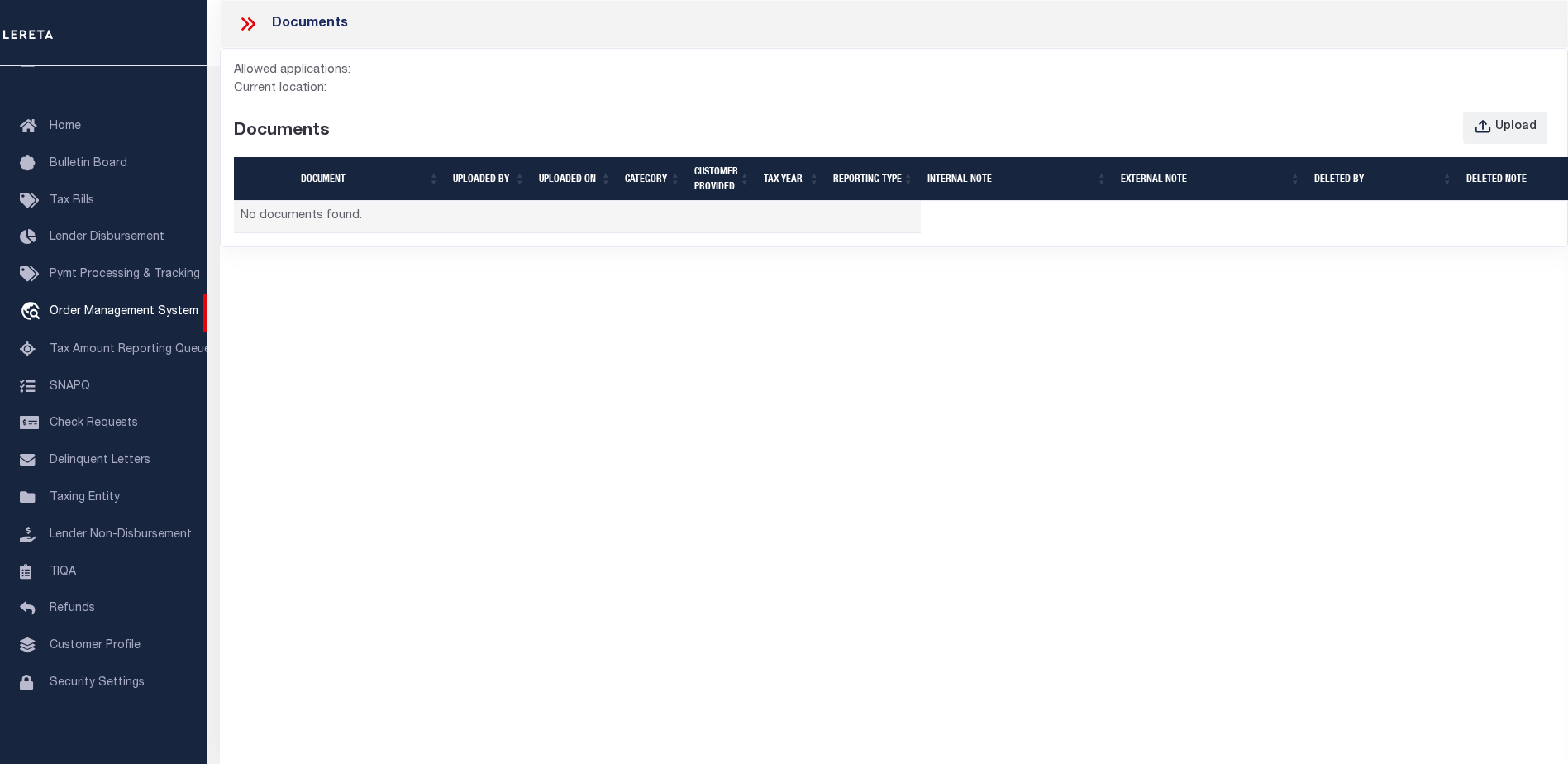
click at [244, 19] on icon at bounding box center [245, 24] width 8 height 13
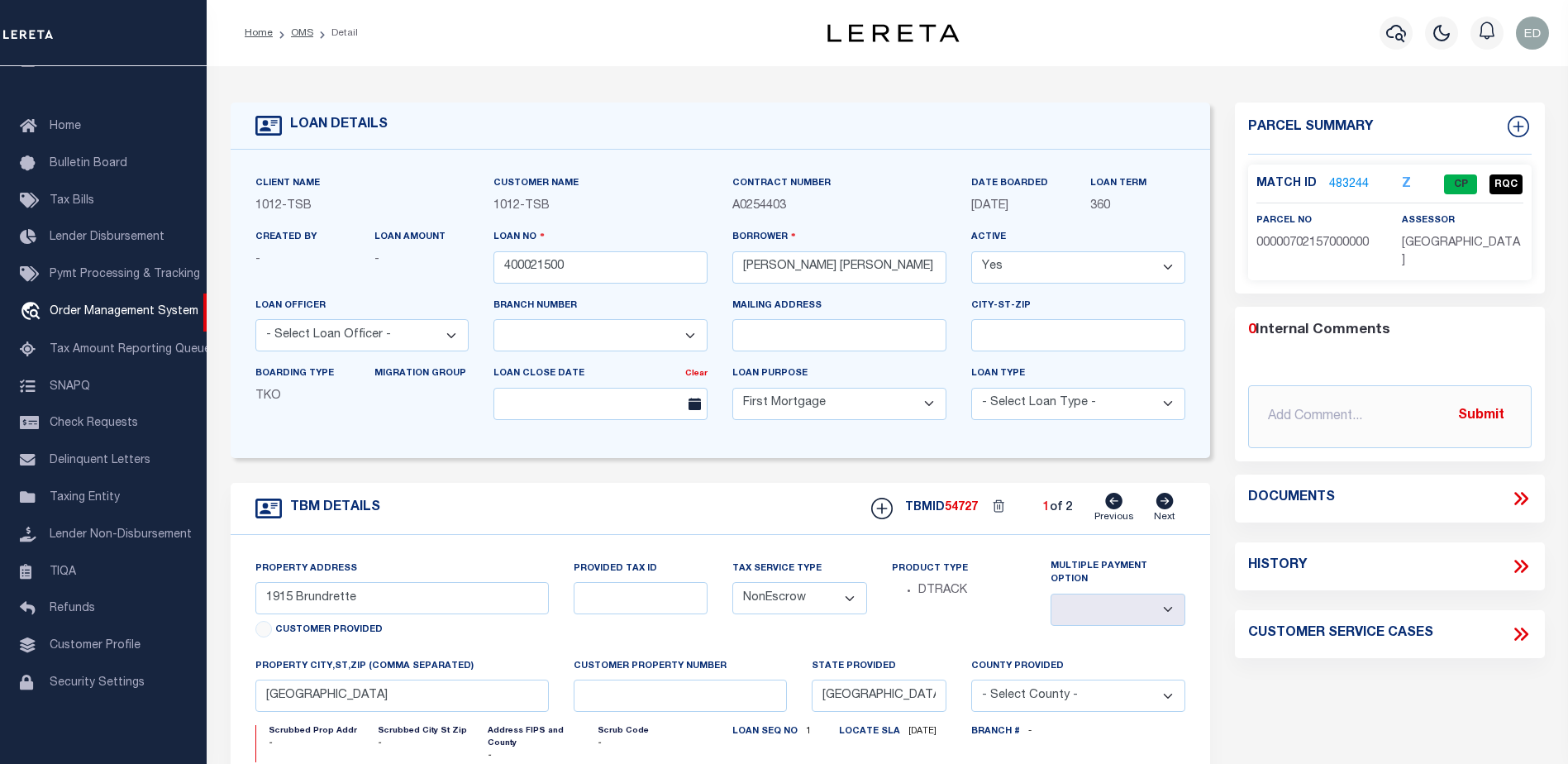
click at [1350, 183] on link "483244" at bounding box center [1349, 185] width 40 height 17
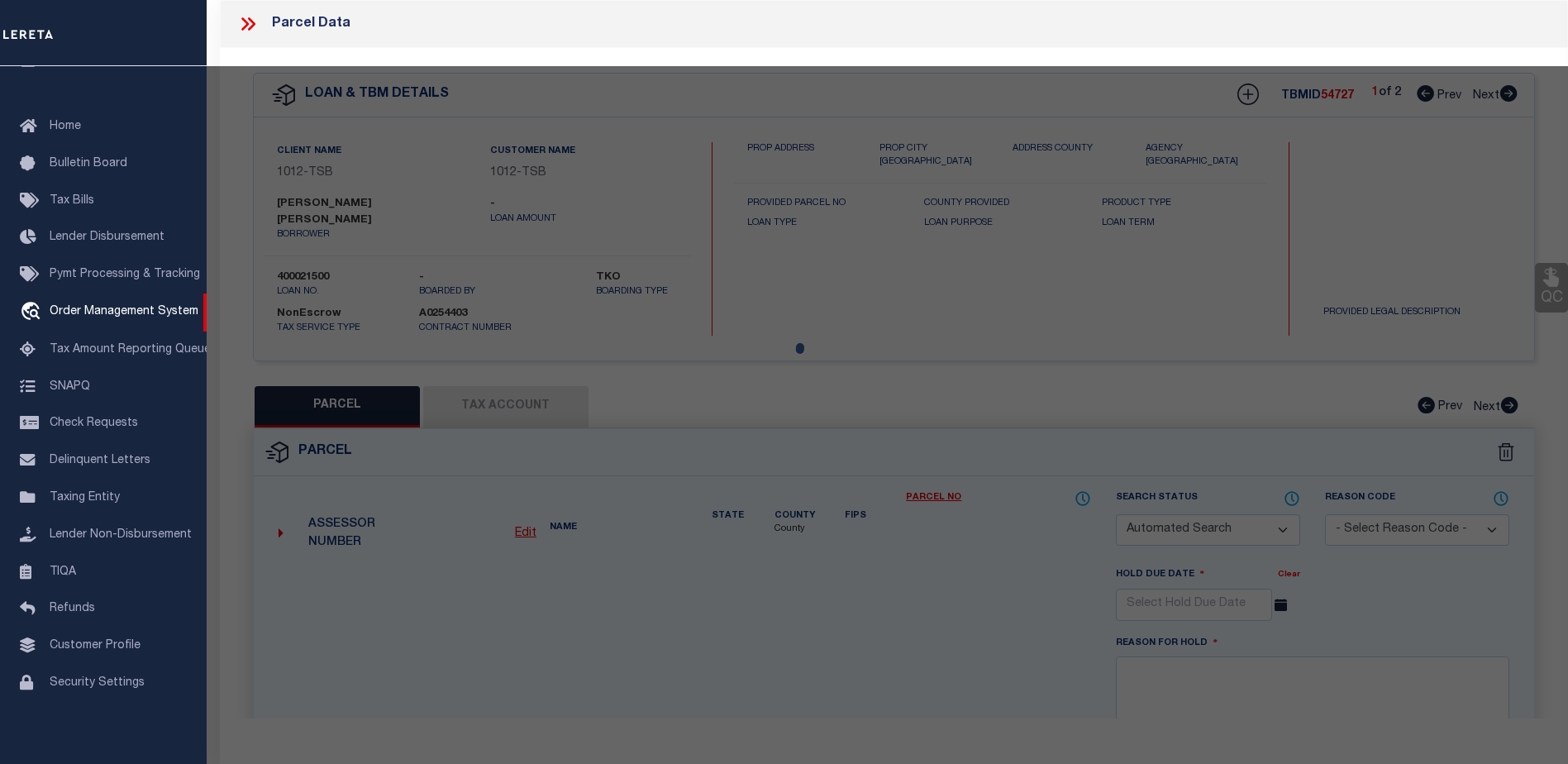
checkbox input "false"
select select "CP"
type input "SMITHKIRKLEY LILLIAN"
type input "00000702157000000"
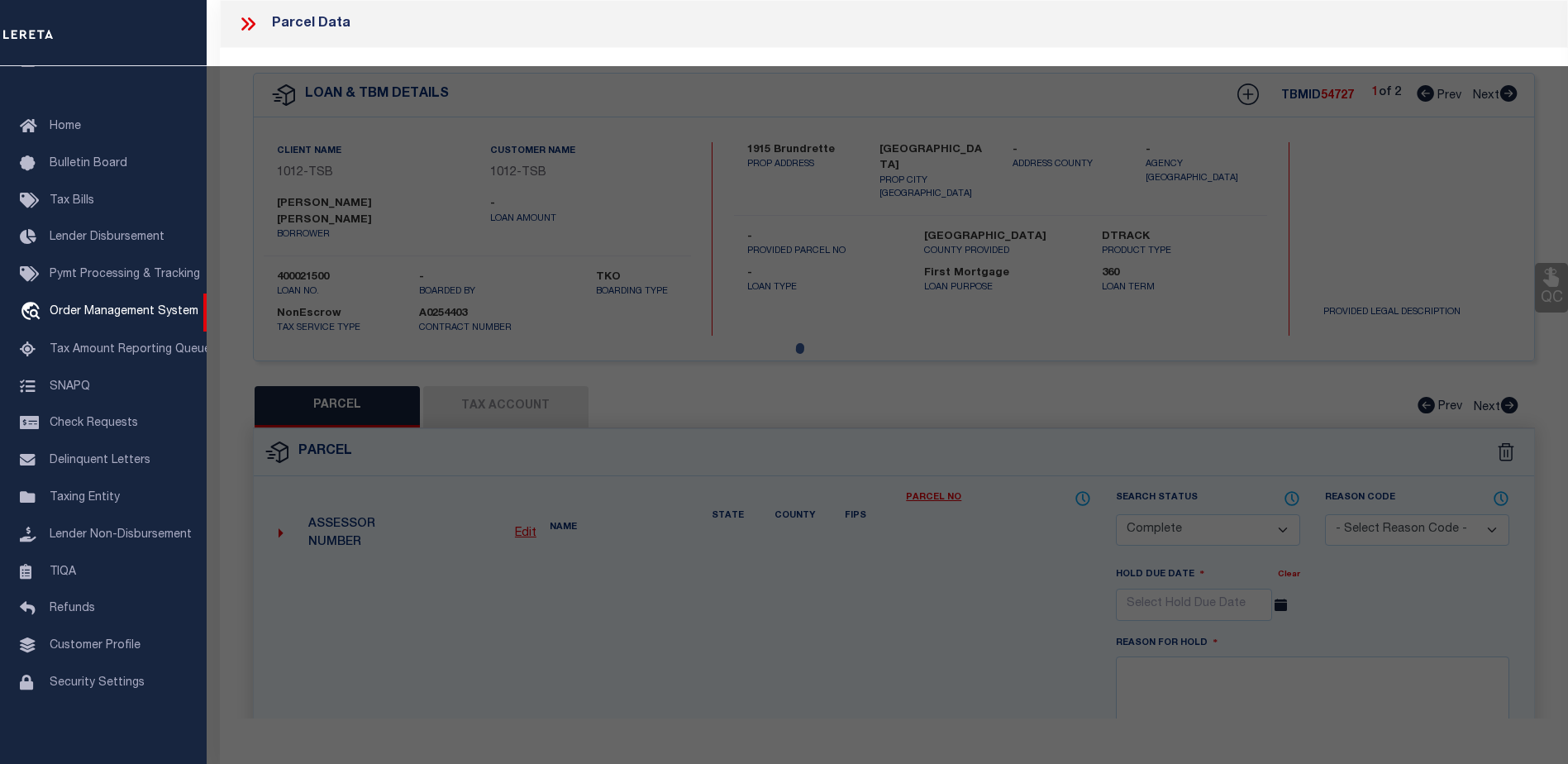
type input "1915 BRUNDRETTE"
type input "DALLAS TX"
type textarea "HILLSIDE ADDITION TO CEMENT CITY BLK C/7240 LT 5 VOL82179/0127 INT200900181458 …"
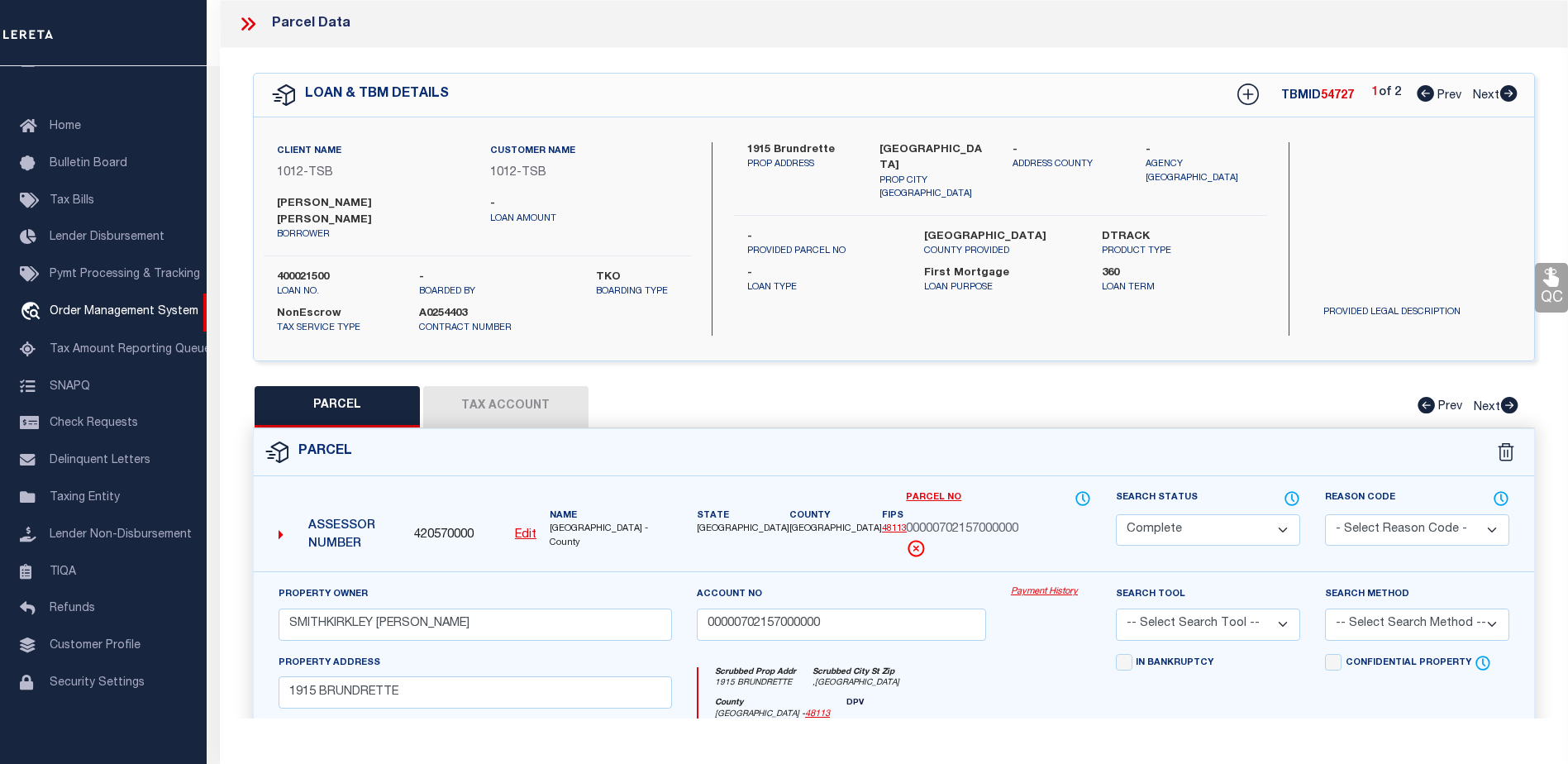
click at [1052, 586] on link "Payment History" at bounding box center [1050, 592] width 80 height 14
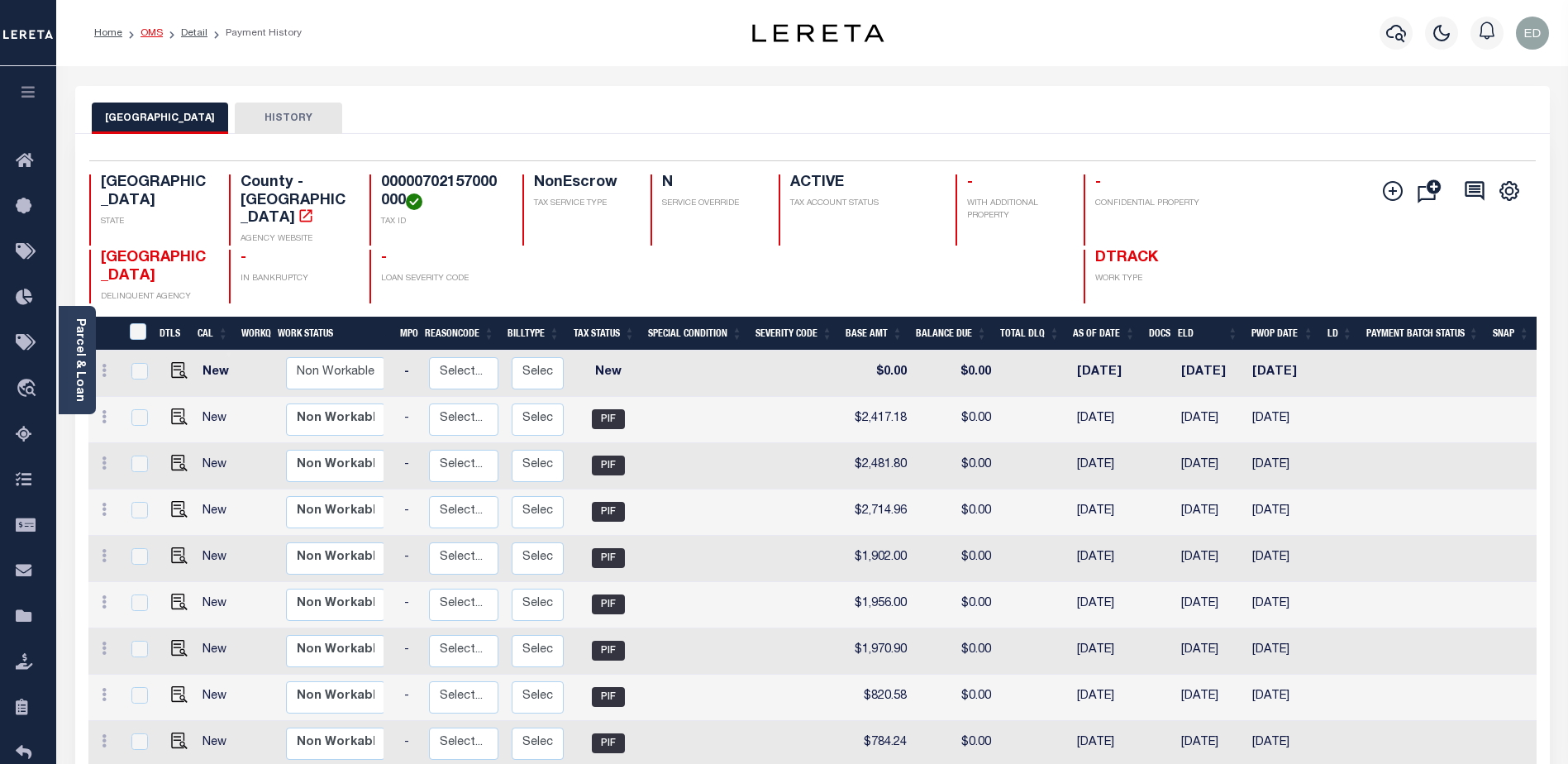
click at [158, 32] on link "OMS" at bounding box center [152, 33] width 23 height 10
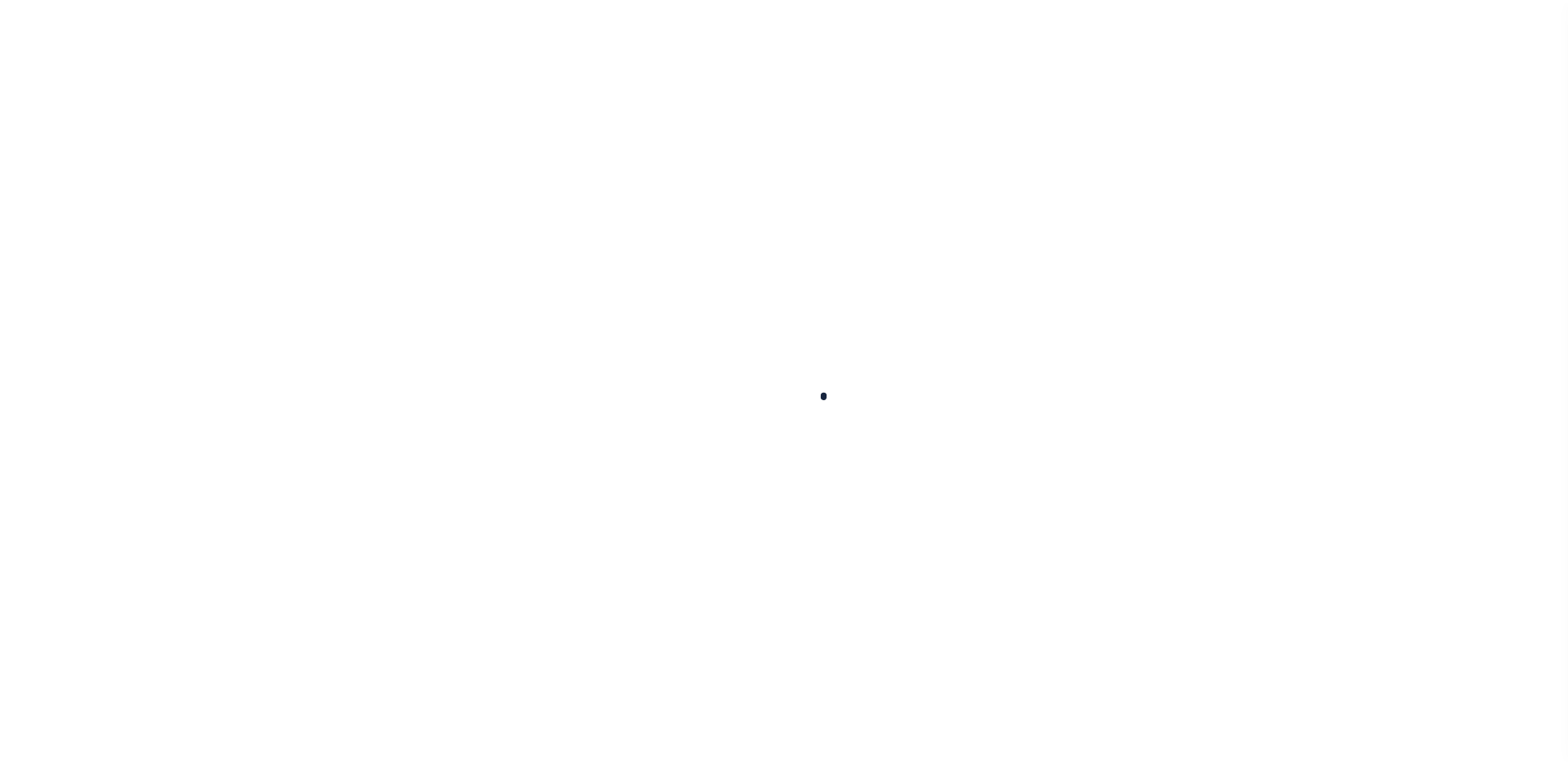
scroll to position [42, 0]
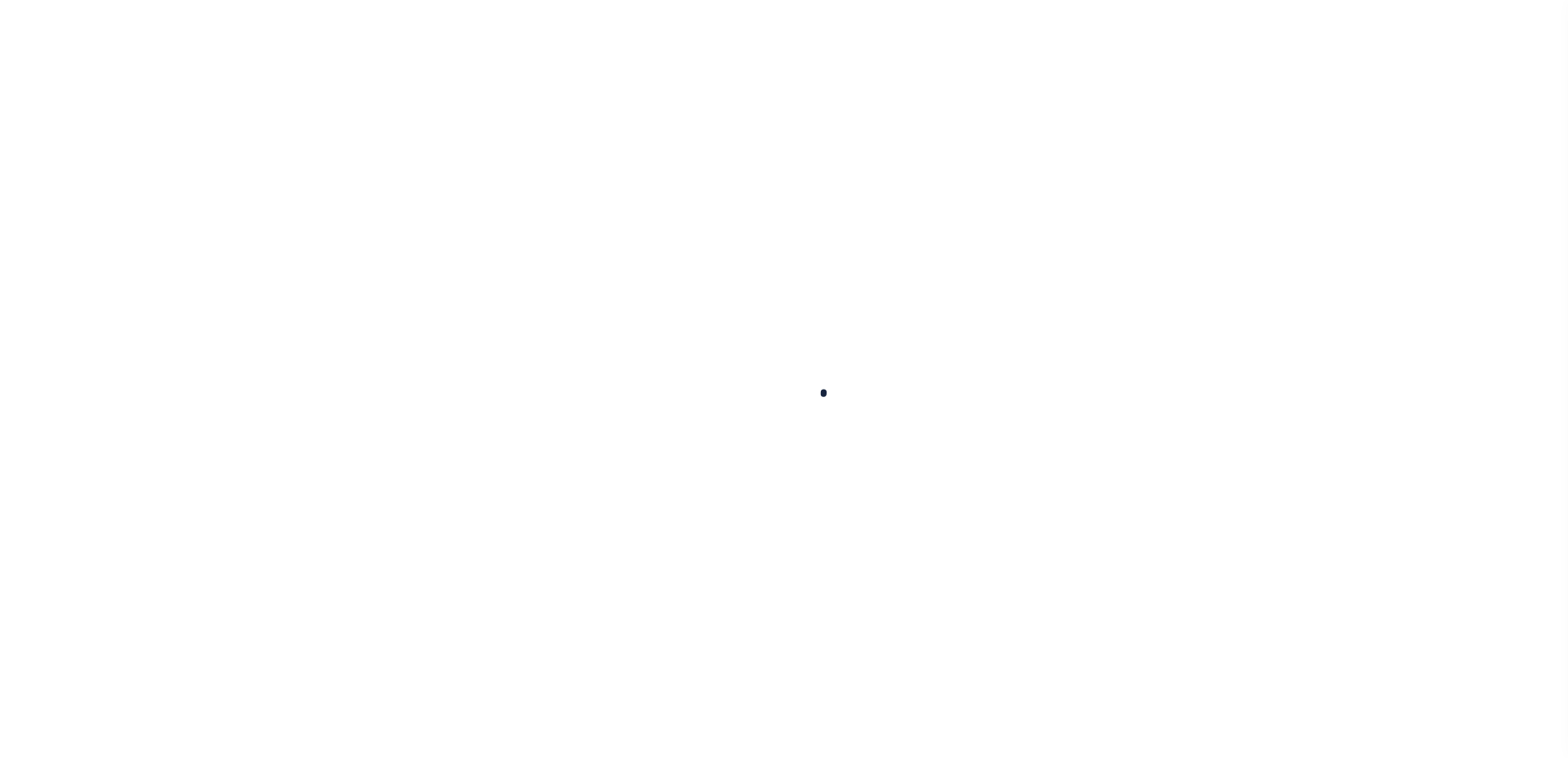
select select "200"
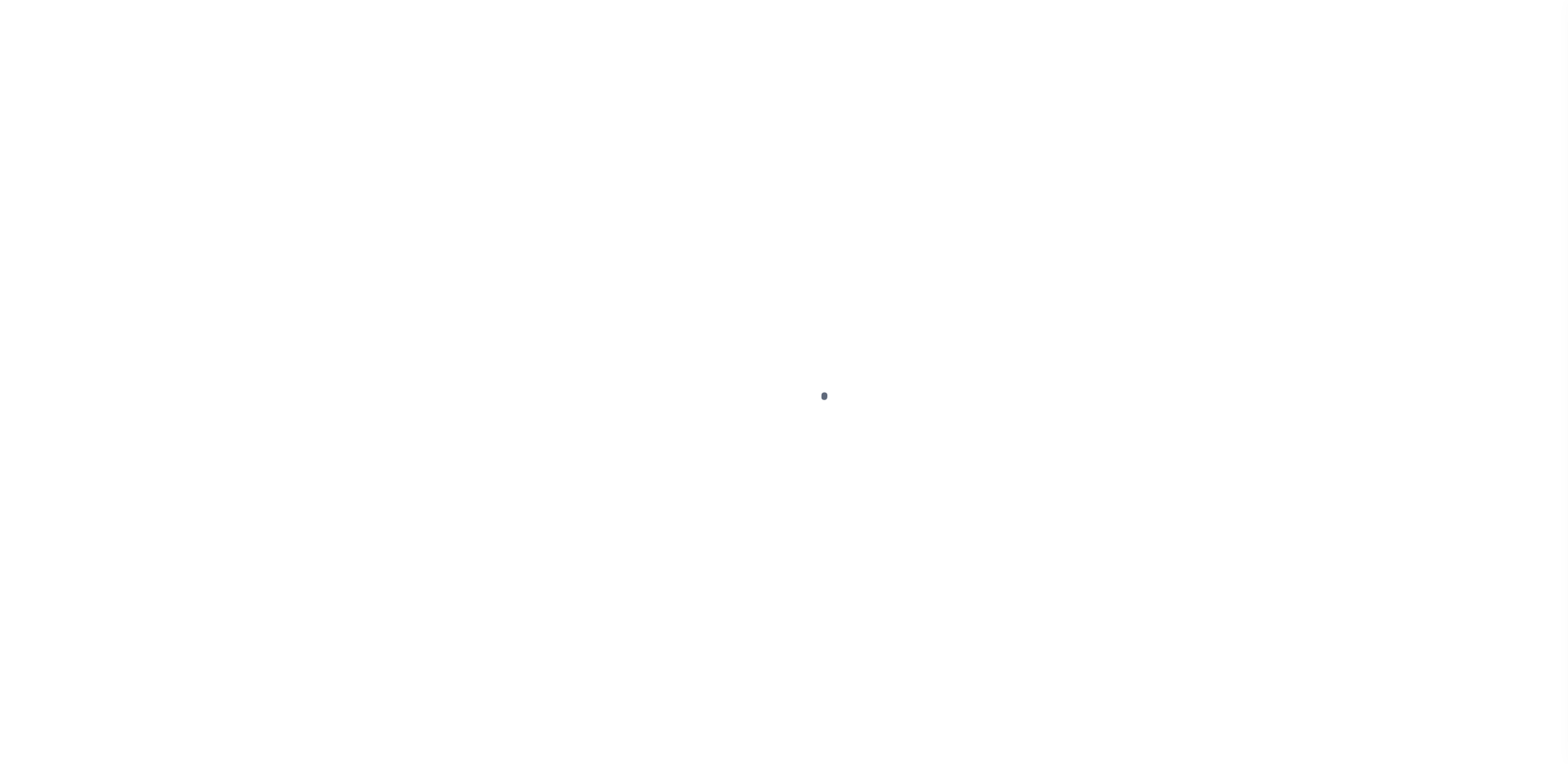
select select "200"
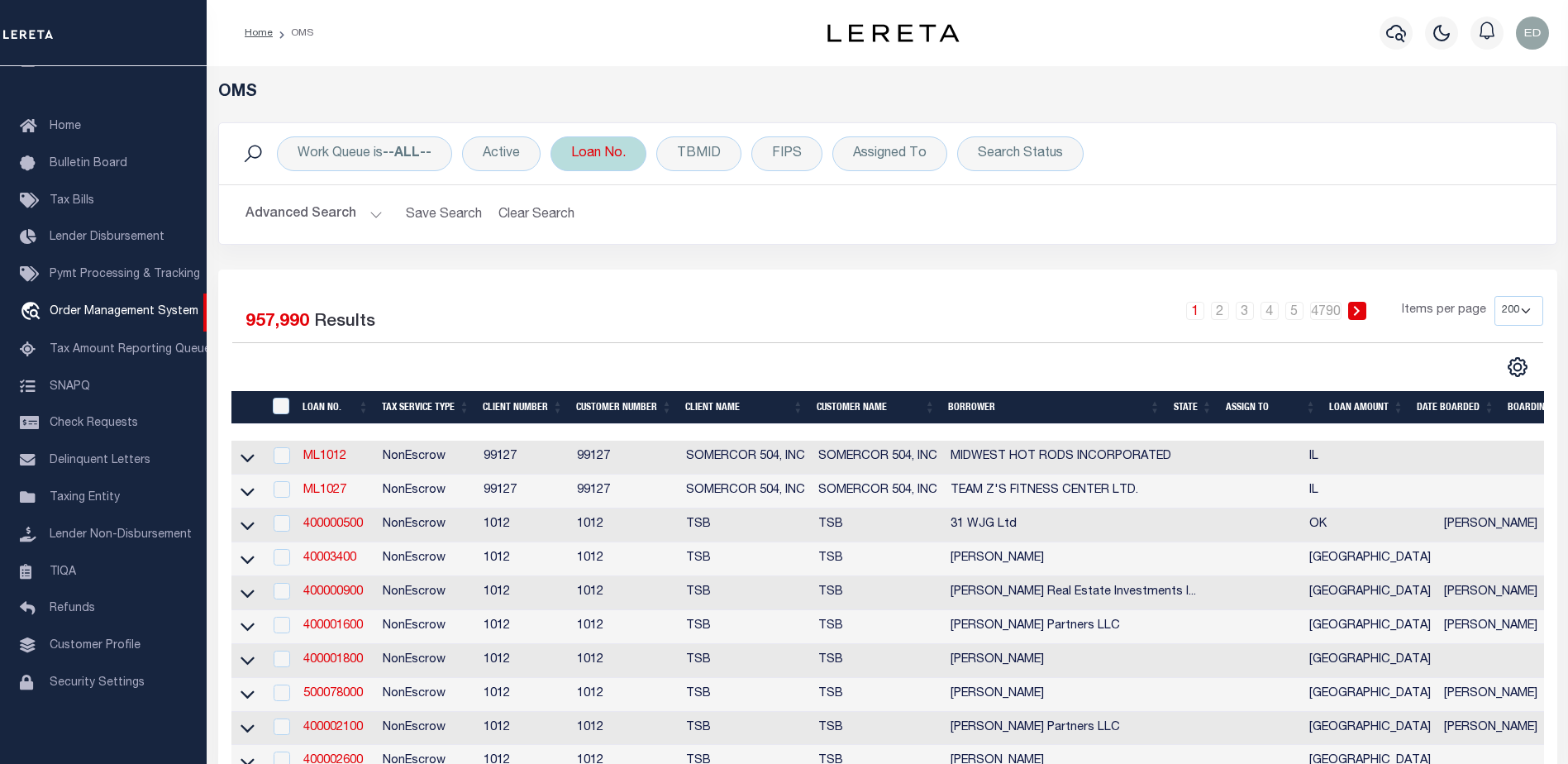
click at [598, 161] on div "Loan No." at bounding box center [599, 154] width 96 height 35
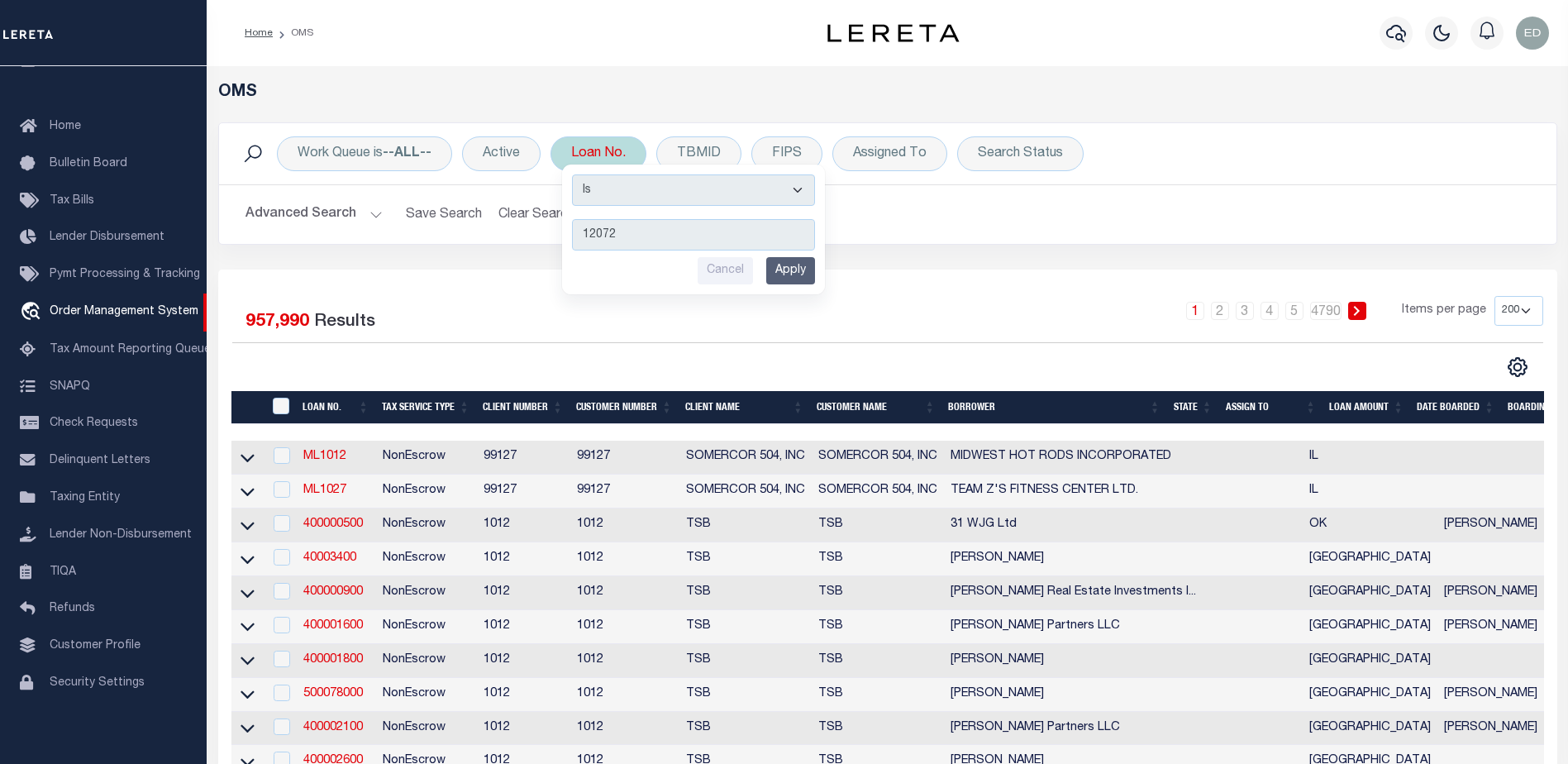
type input "120721"
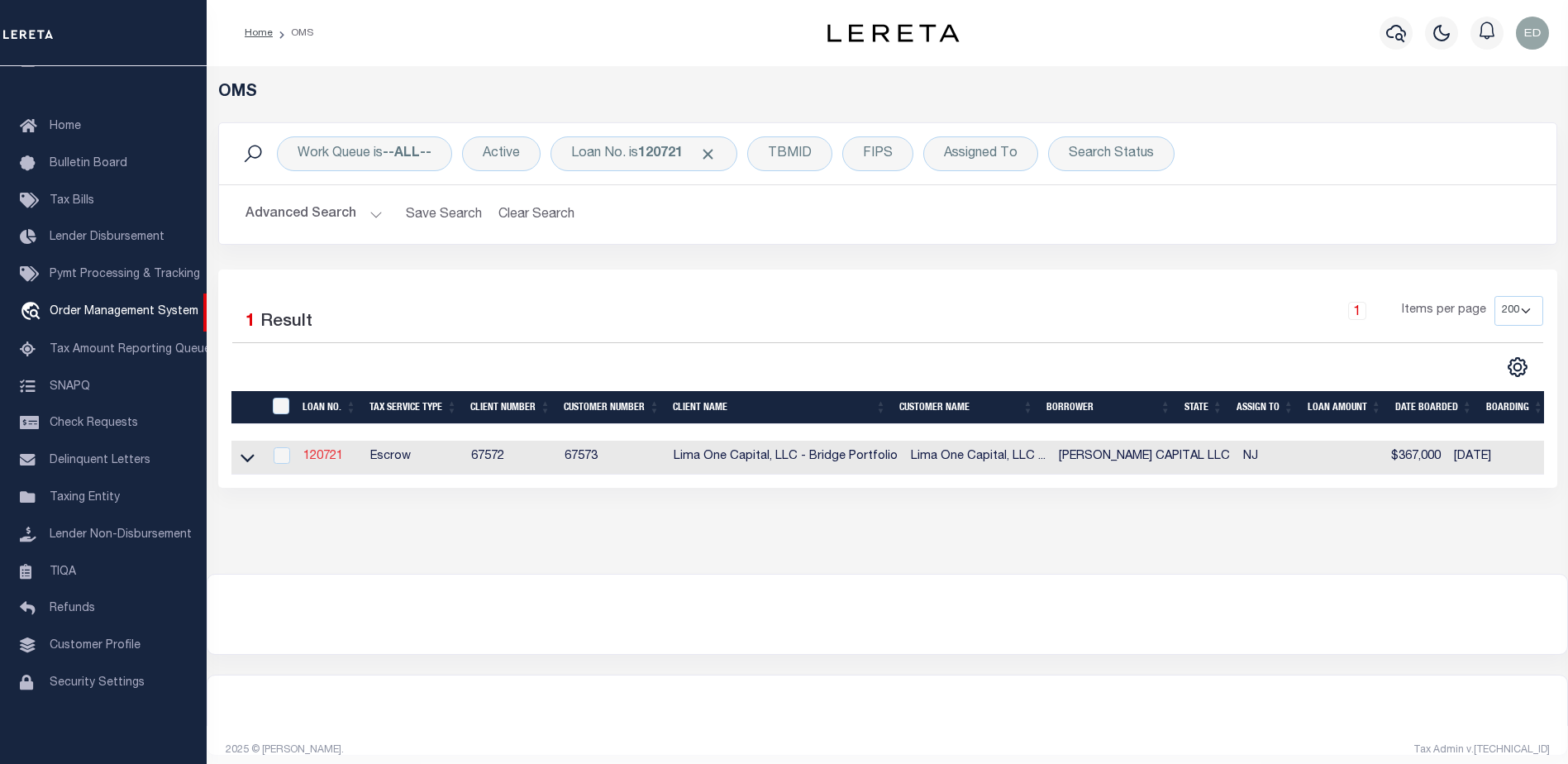
click at [308, 456] on link "120721" at bounding box center [323, 457] width 40 height 11
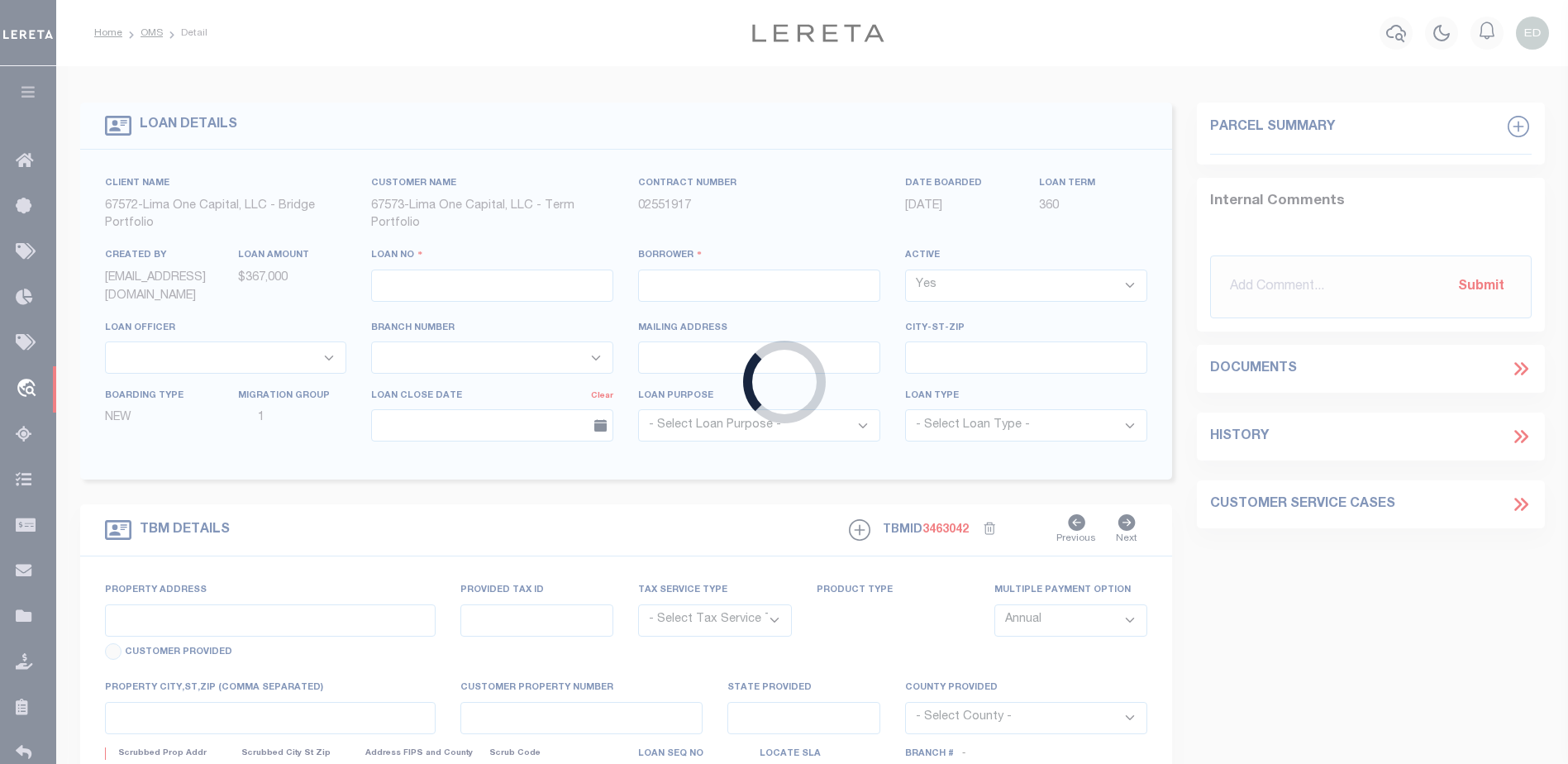
type input "120721"
type input "[PERSON_NAME] CAPITAL LLC"
select select
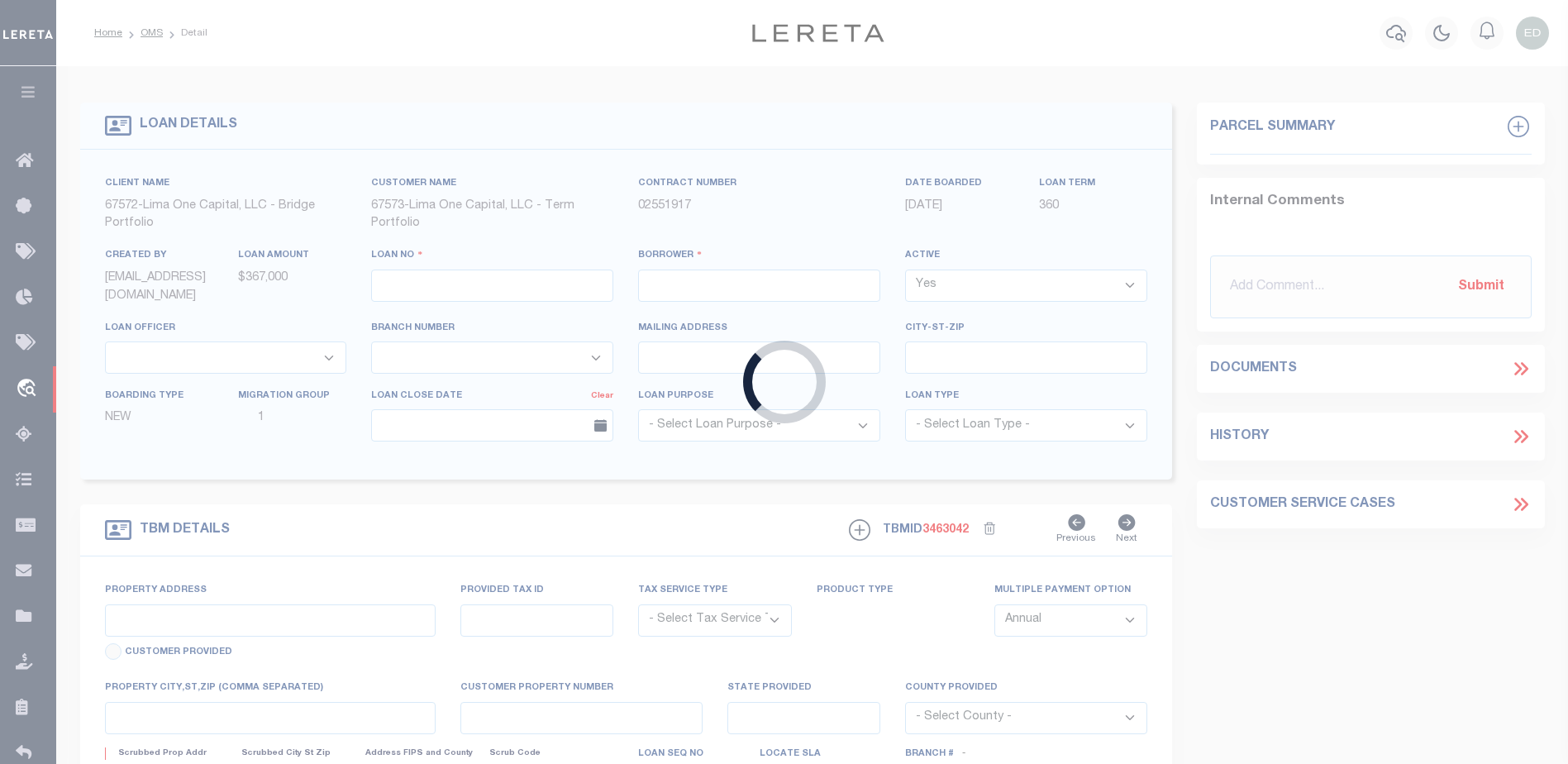
select select
type input "24 RUNNYMEDE CT"
radio input "true"
select select "Escrow"
select select
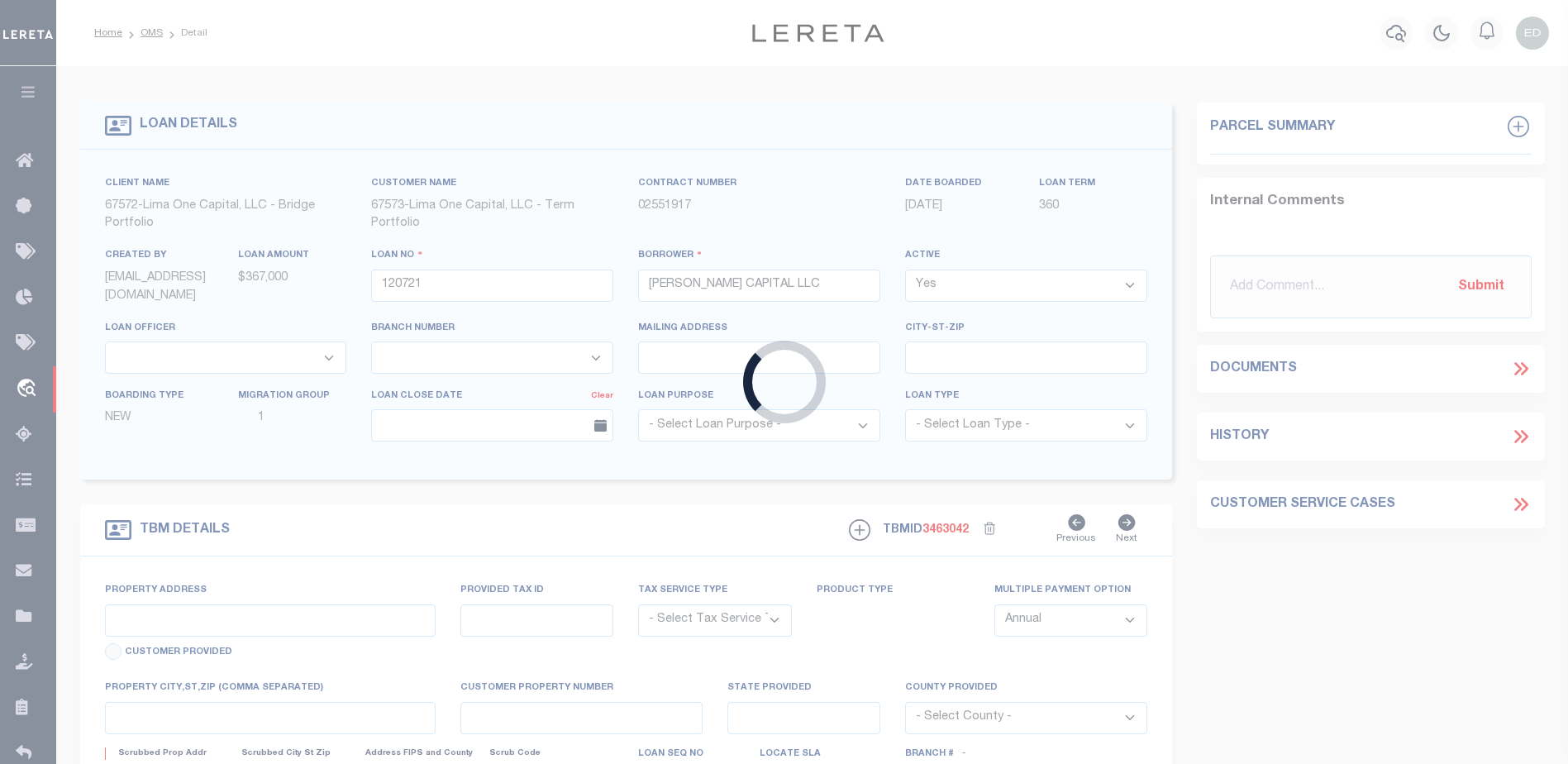
type input "WHIPPANY NJ 07981"
type input "120721-1"
type input "NJ"
type textarea "COLLECTOR: ENTITY: PARCEL: 1"
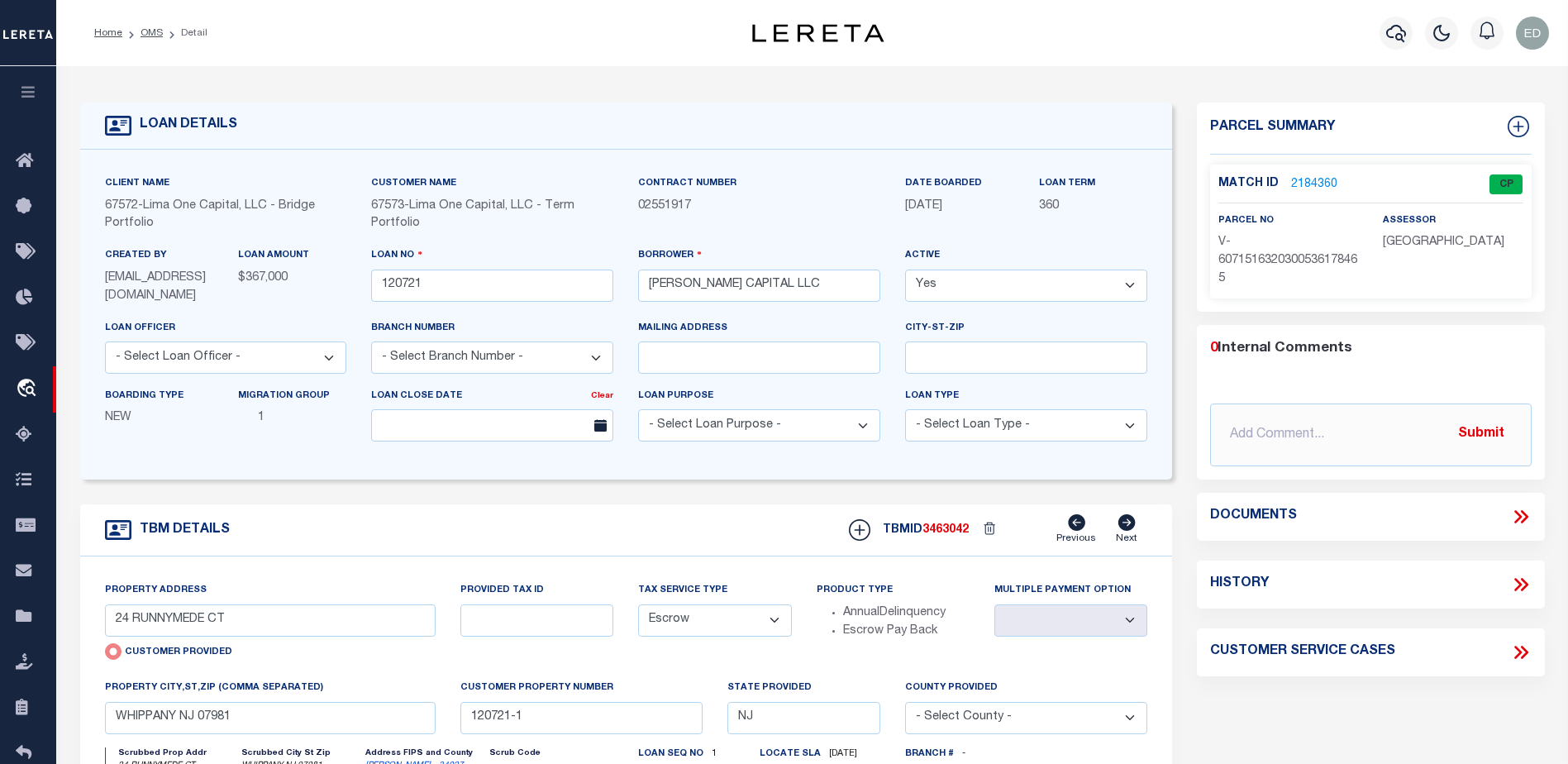
click at [1295, 179] on link "2184360" at bounding box center [1313, 185] width 46 height 17
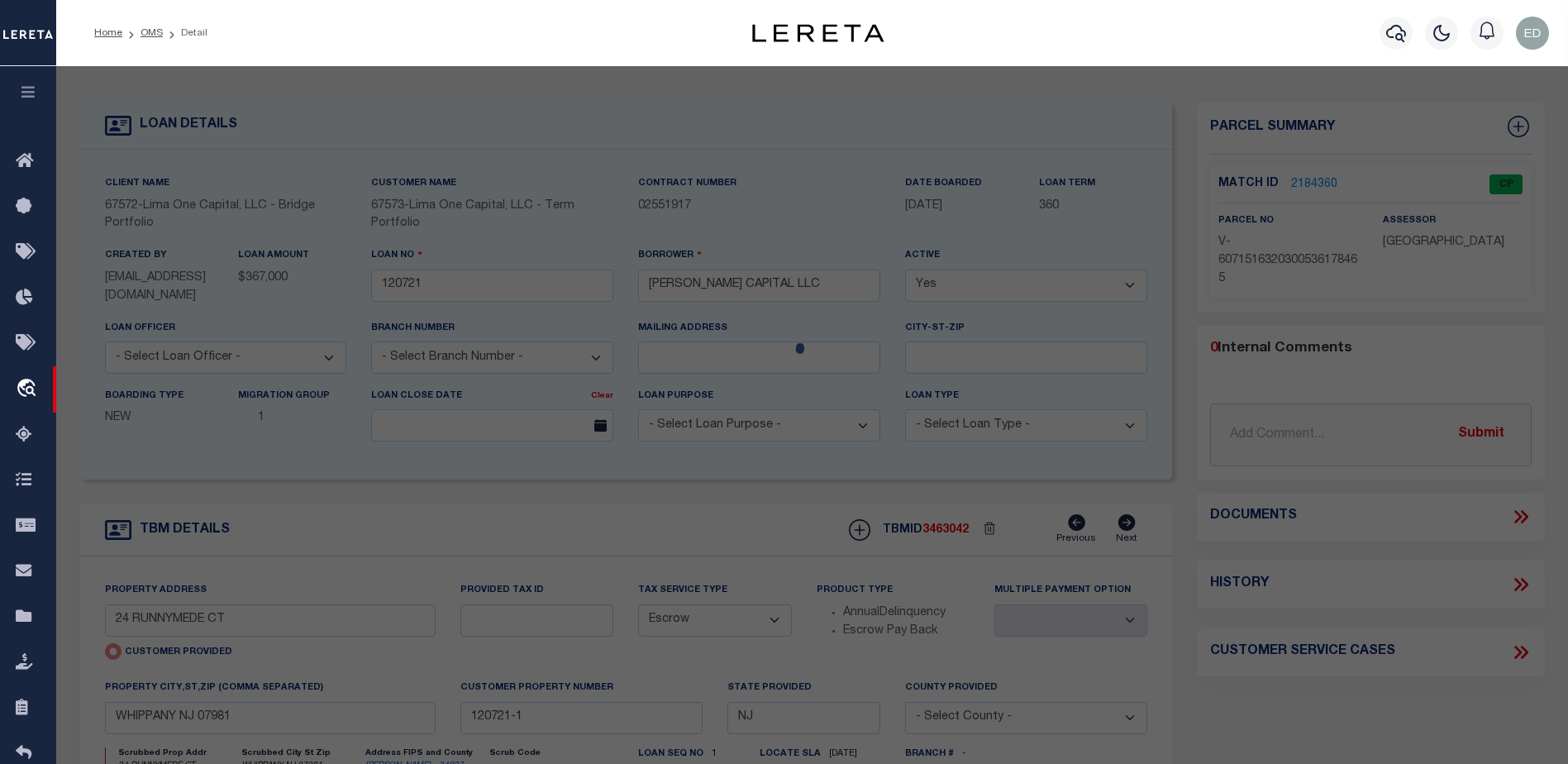
checkbox input "false"
select select "CP"
type input "24 RUNNYMEDE CT"
type input "WHIPPANY NJ 07981"
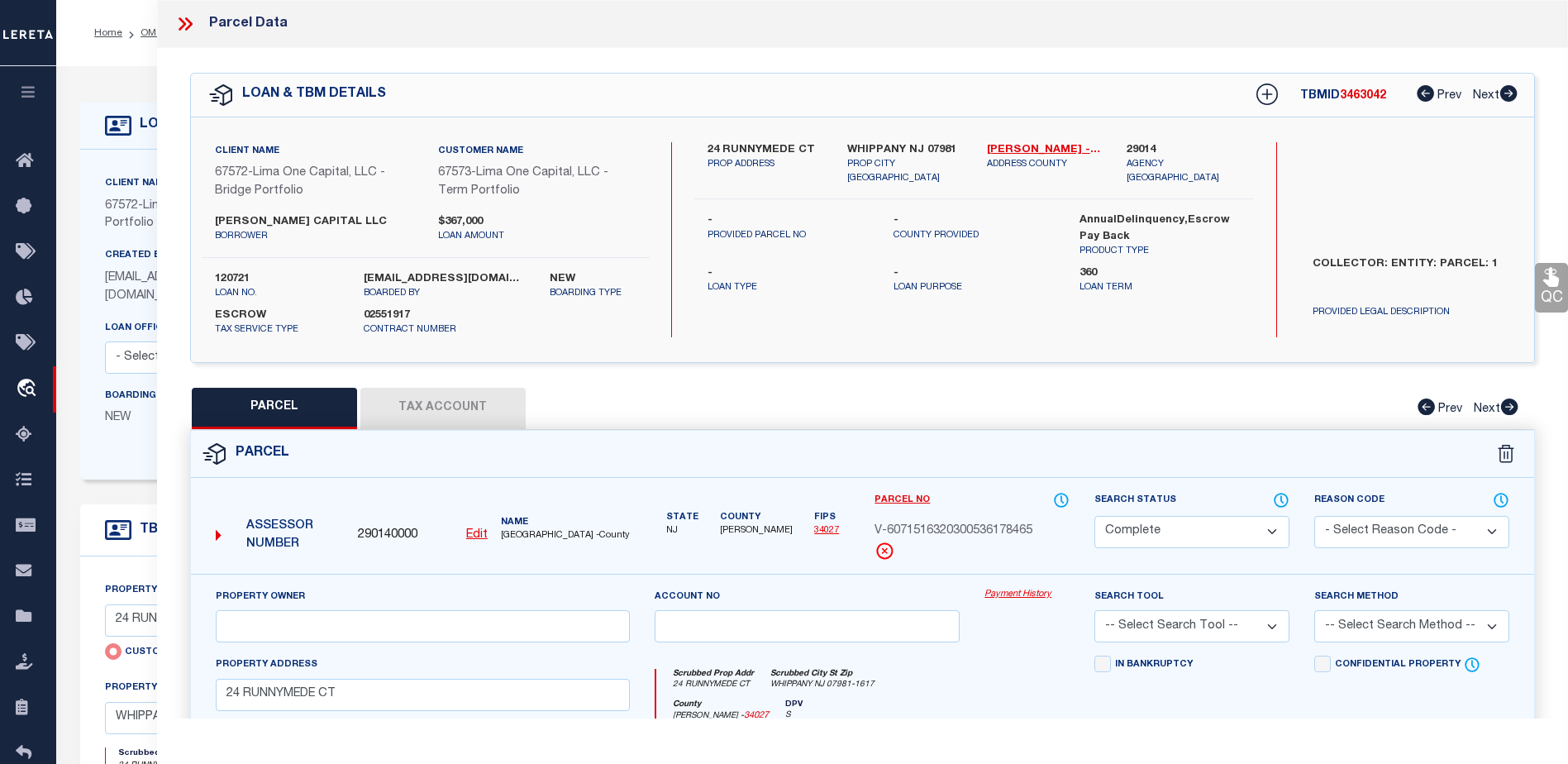
click at [1015, 590] on link "Payment History" at bounding box center [1027, 594] width 85 height 14
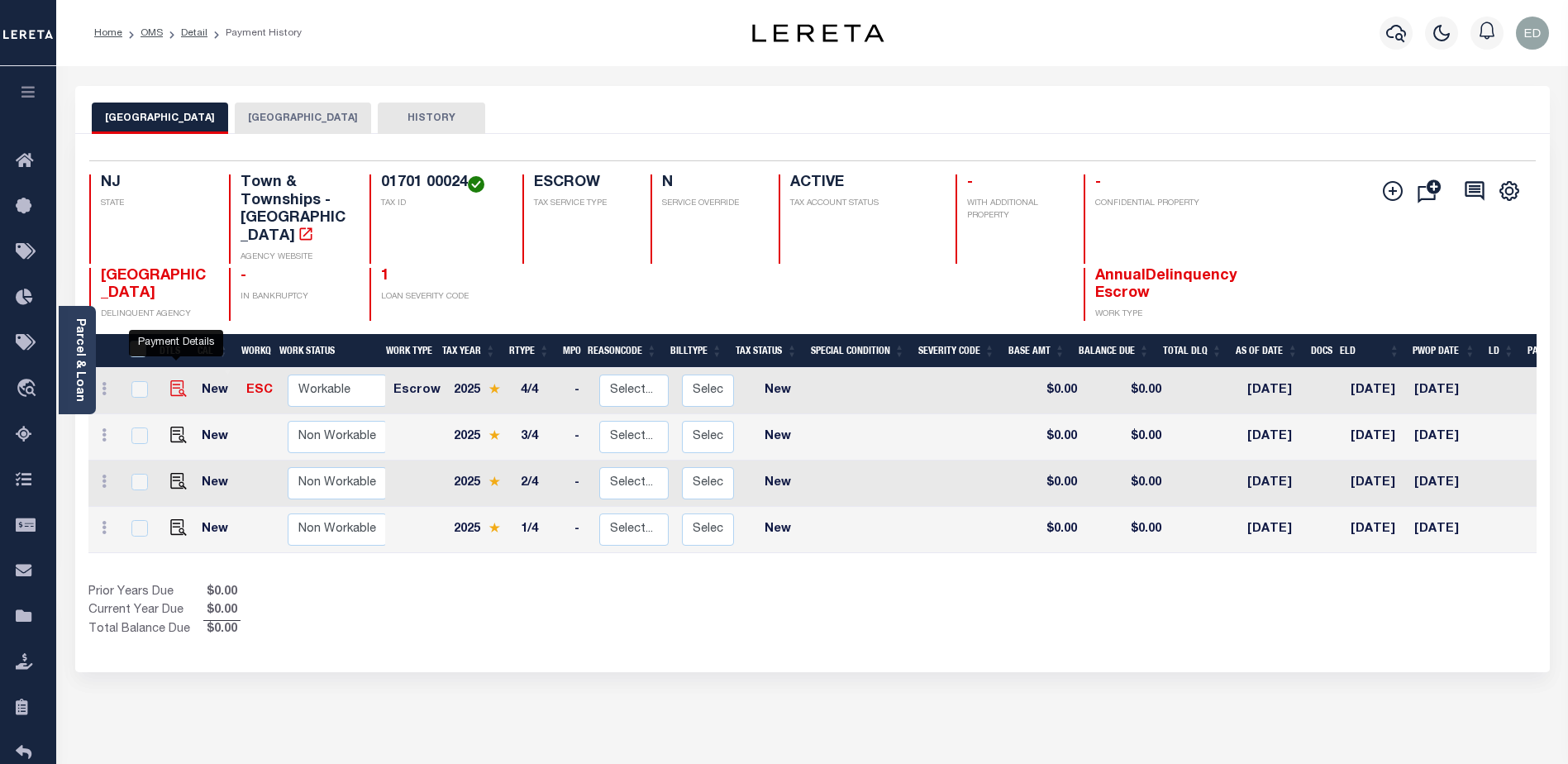
click at [171, 380] on img "" at bounding box center [179, 389] width 17 height 17
checkbox input "true"
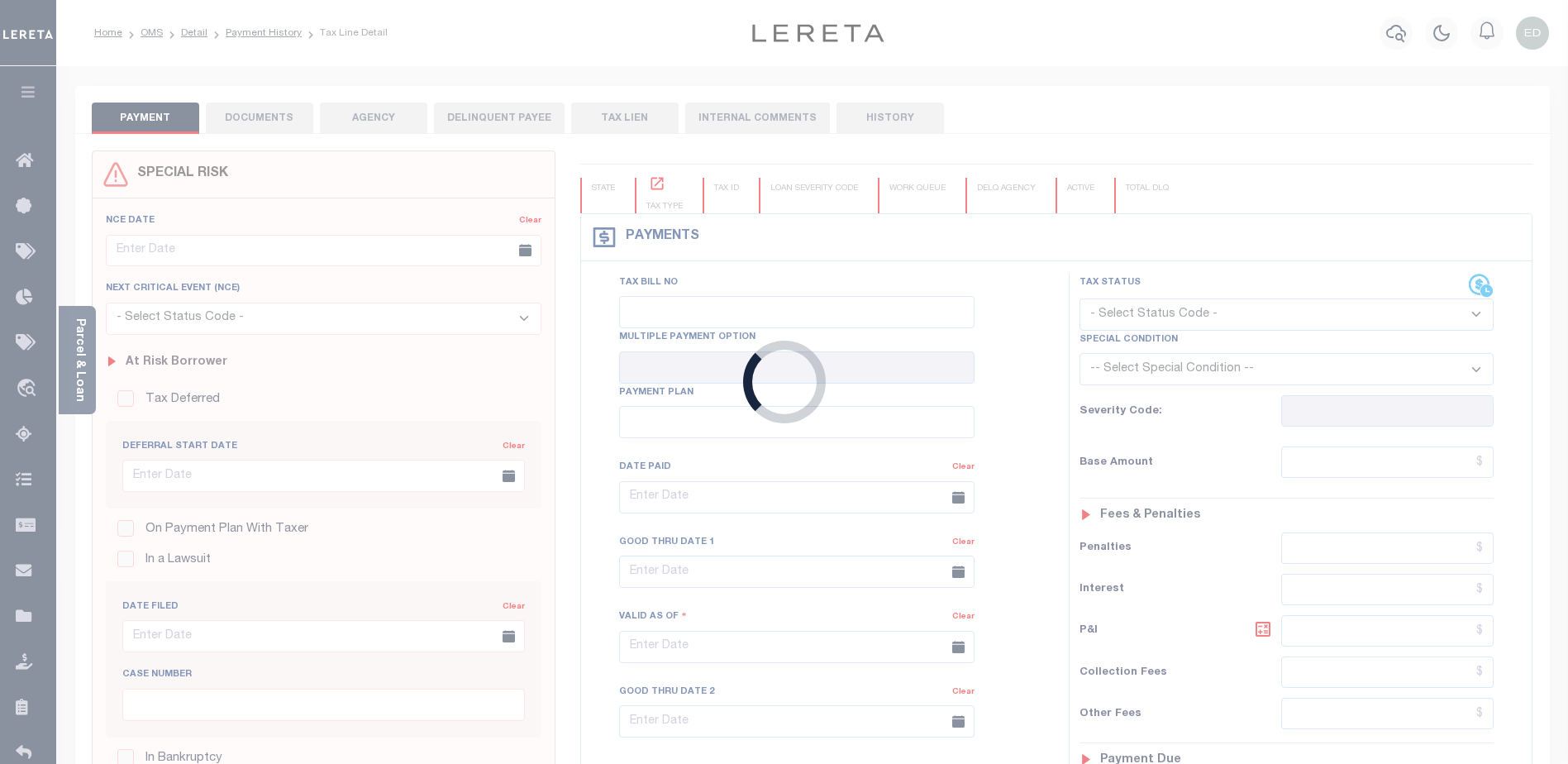
checkbox input "false"
type input "[DATE]"
select select "NW2"
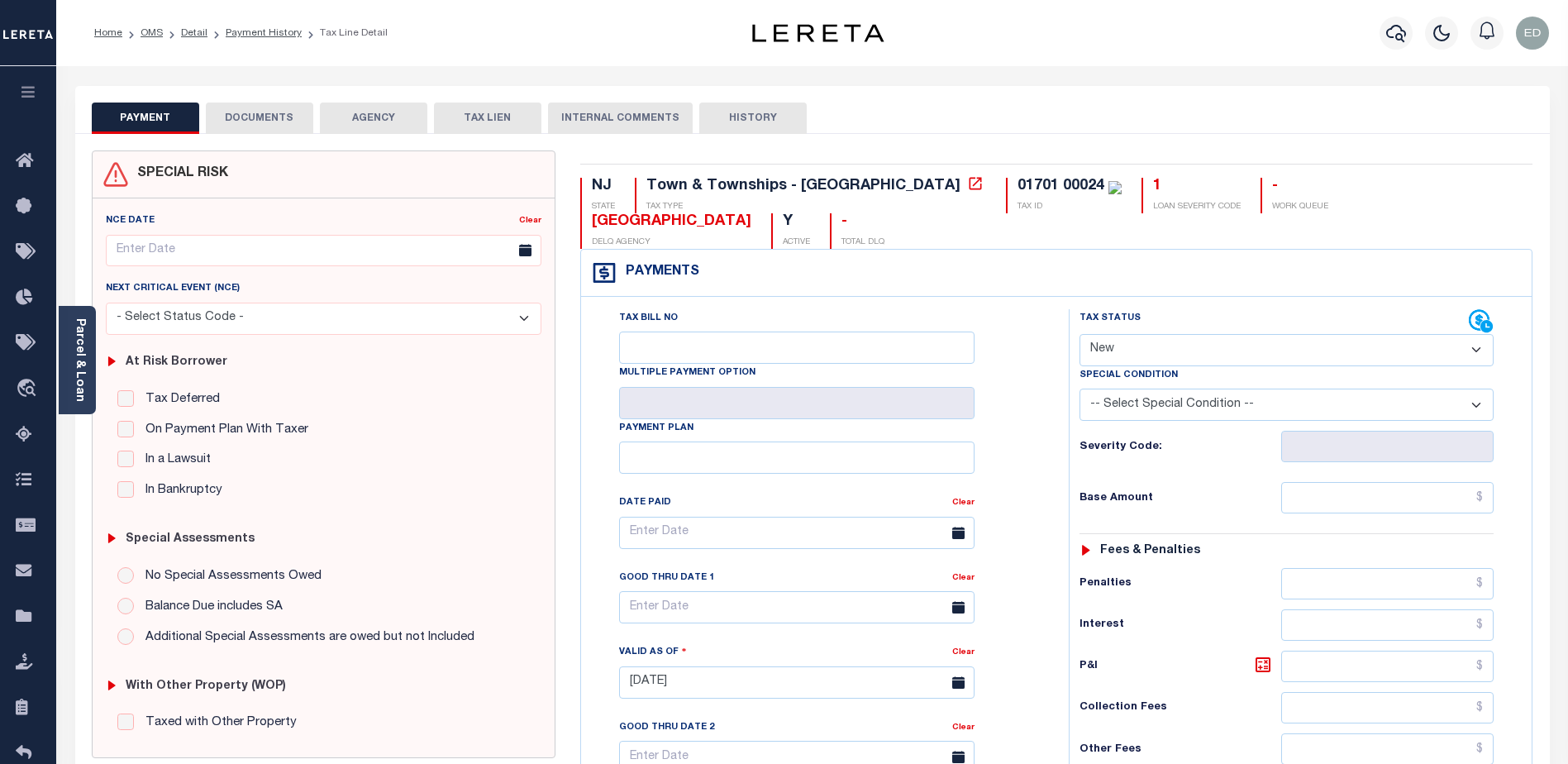
click at [274, 123] on button "DOCUMENTS" at bounding box center [259, 118] width 107 height 31
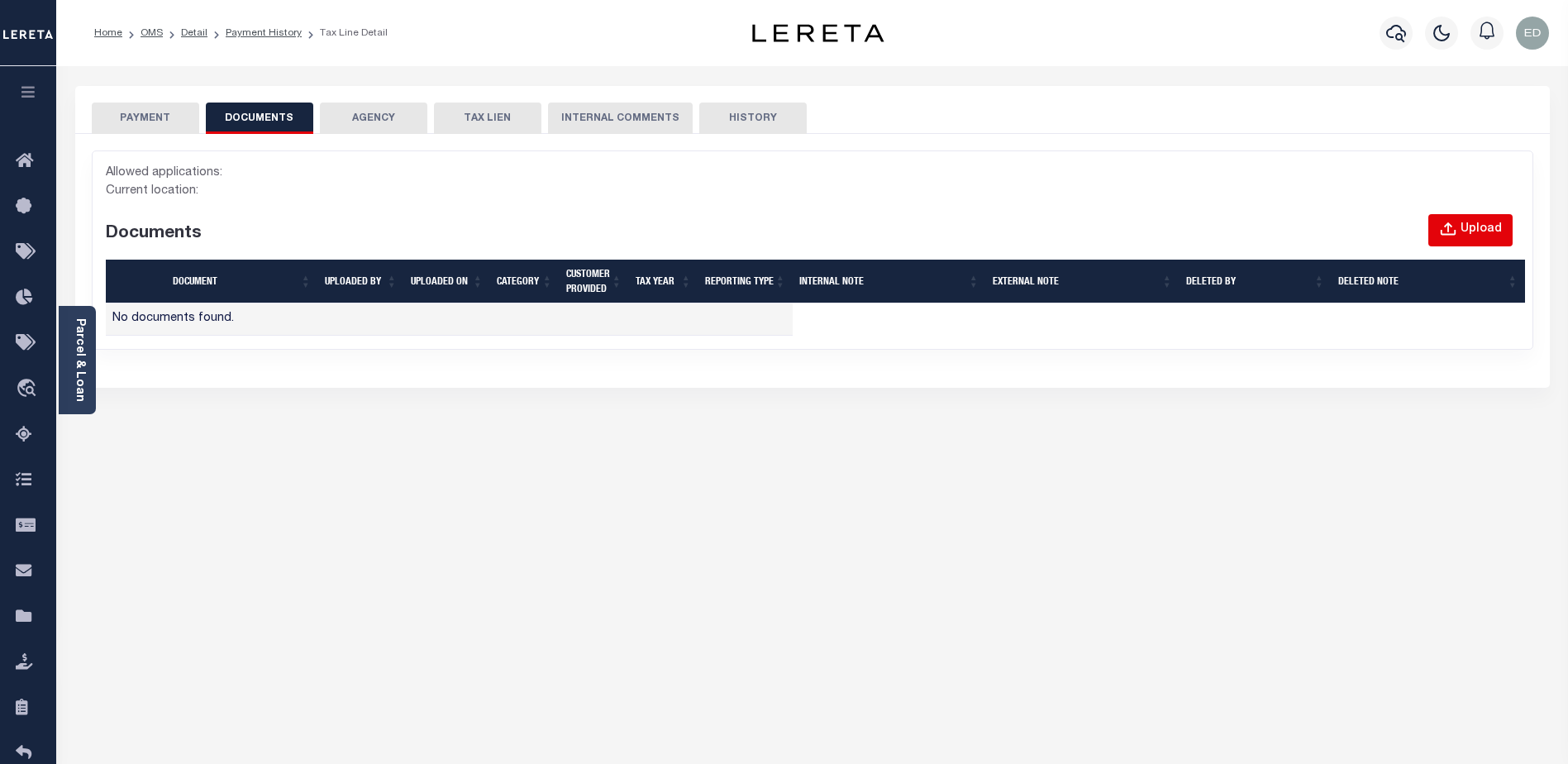
click at [1464, 235] on div "Upload" at bounding box center [1481, 229] width 41 height 18
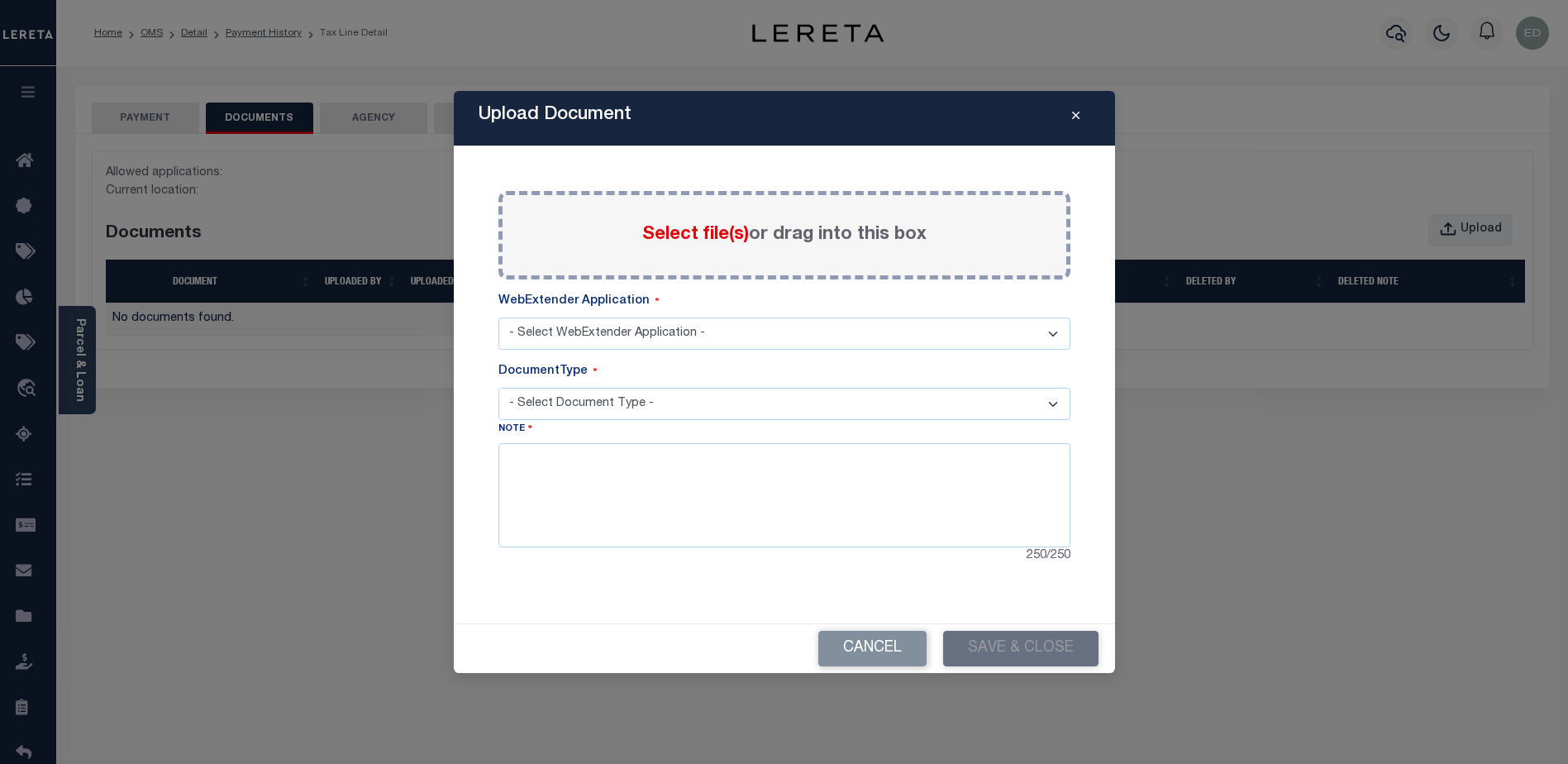
click at [673, 232] on span "Select file(s)" at bounding box center [695, 234] width 107 height 18
click at [0, 0] on input "Select file(s) or drag into this box" at bounding box center [0, 0] width 0 height 0
click at [1077, 119] on icon "Close" at bounding box center [1076, 116] width 8 height 12
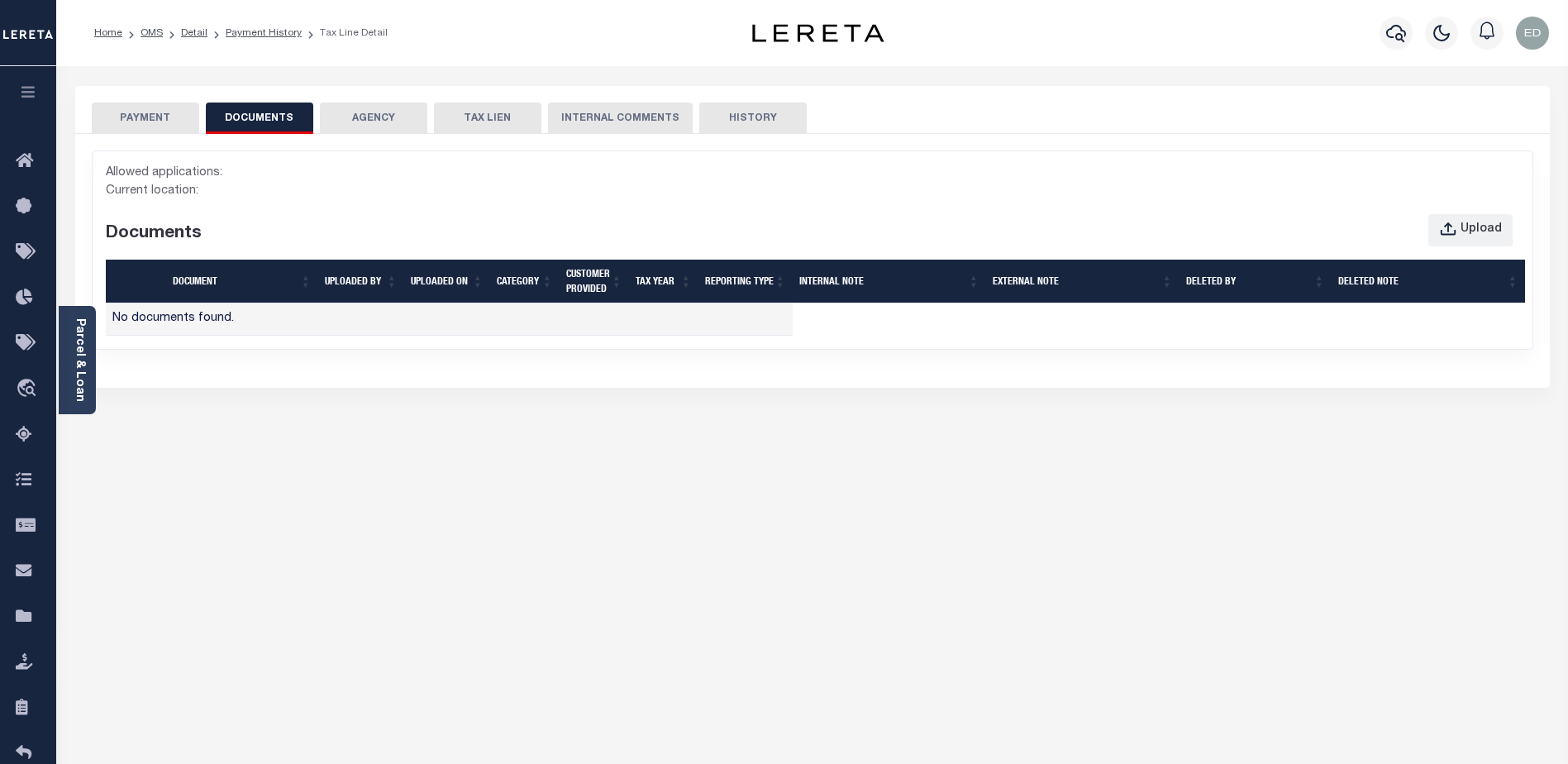
click at [183, 317] on td "No documents found." at bounding box center [449, 320] width 687 height 32
